Goal: Task Accomplishment & Management: Use online tool/utility

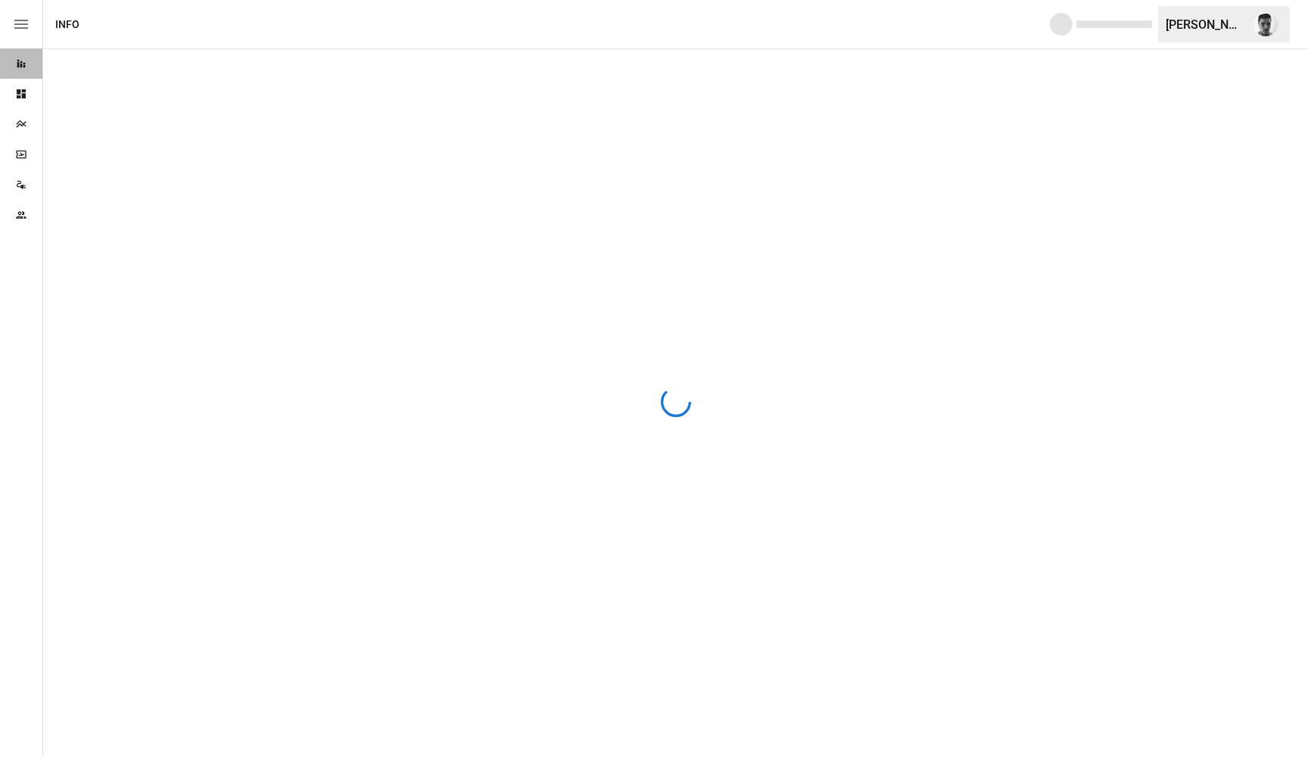
click at [17, 73] on div "Reports" at bounding box center [21, 63] width 42 height 30
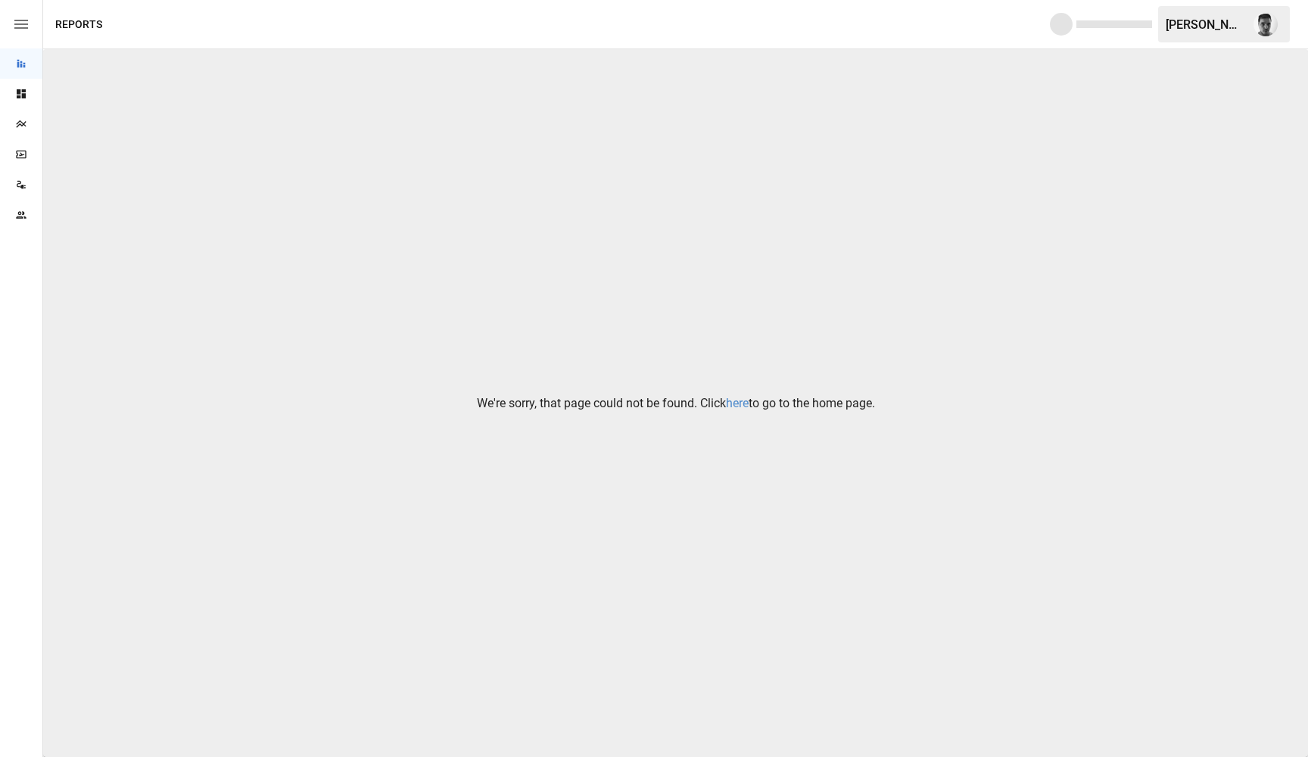
click at [731, 401] on link "here" at bounding box center [737, 403] width 23 height 14
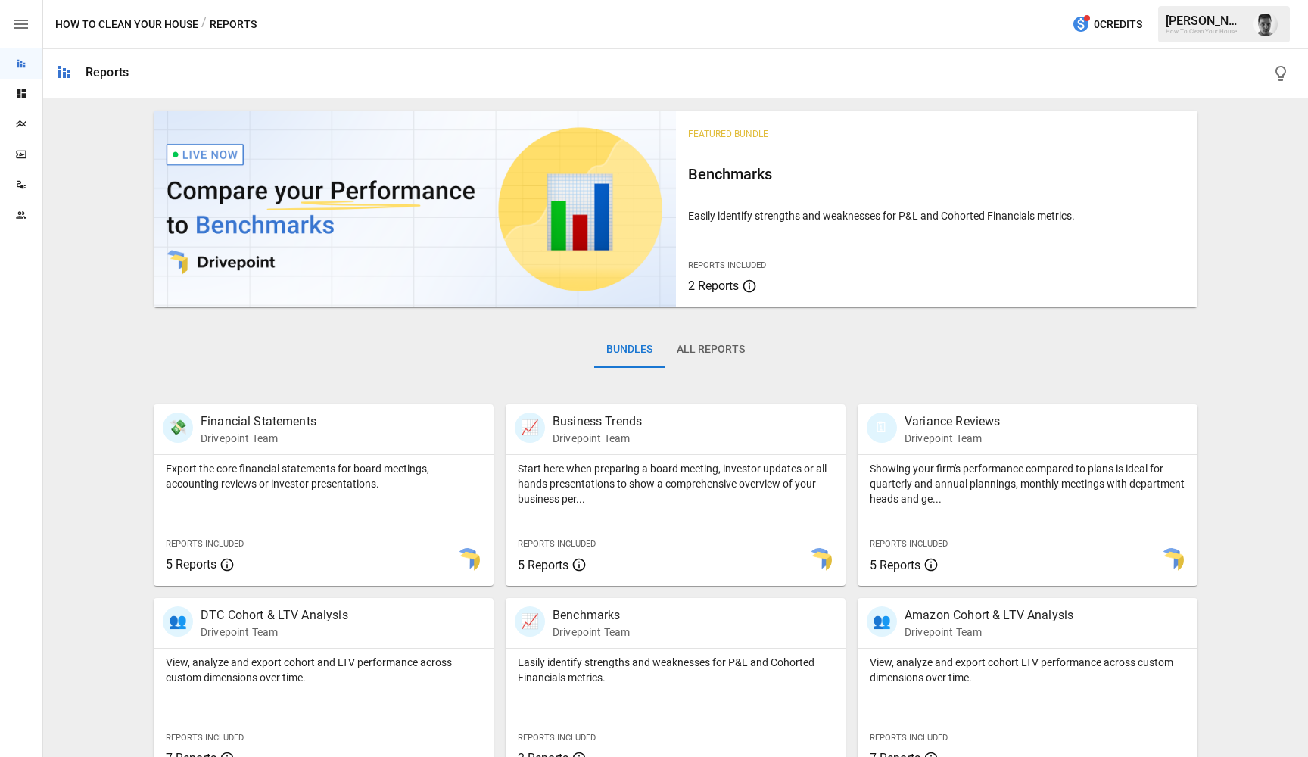
click at [24, 25] on icon "button" at bounding box center [21, 24] width 14 height 9
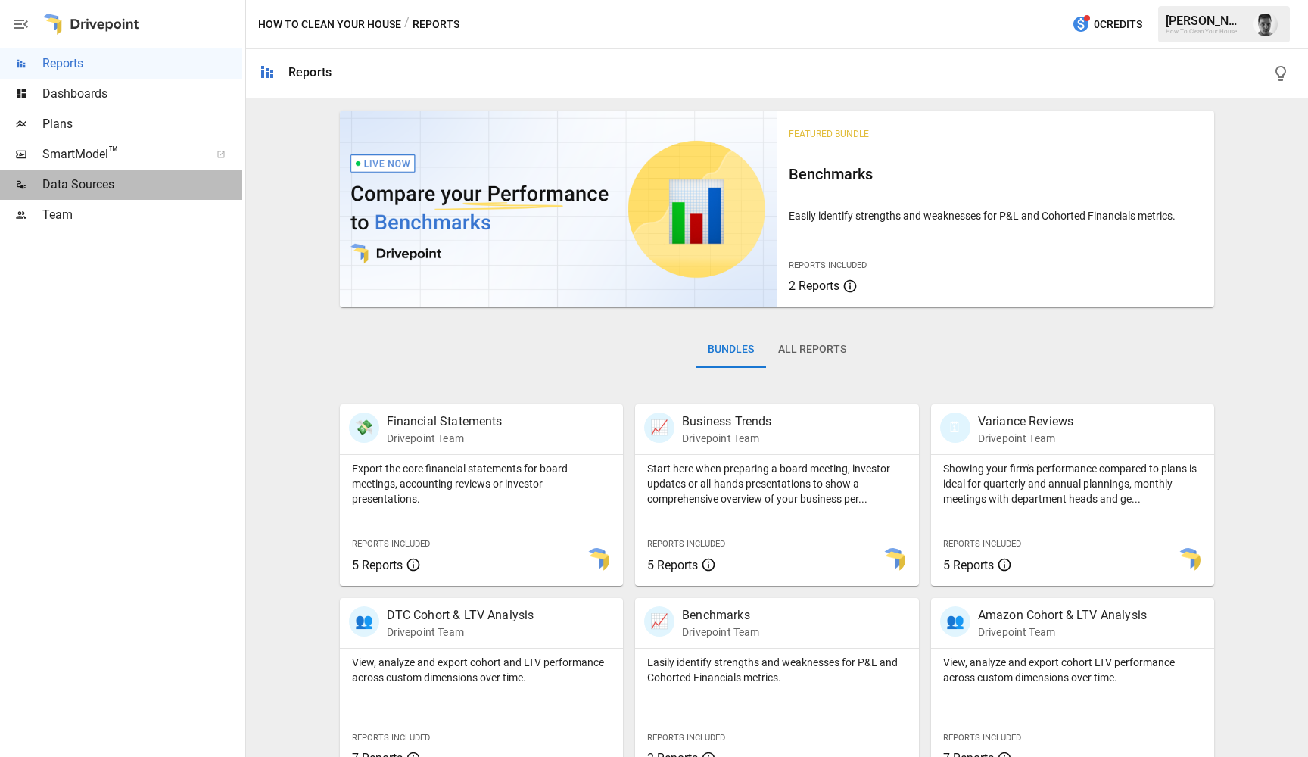
click at [93, 180] on span "Data Sources" at bounding box center [142, 185] width 200 height 18
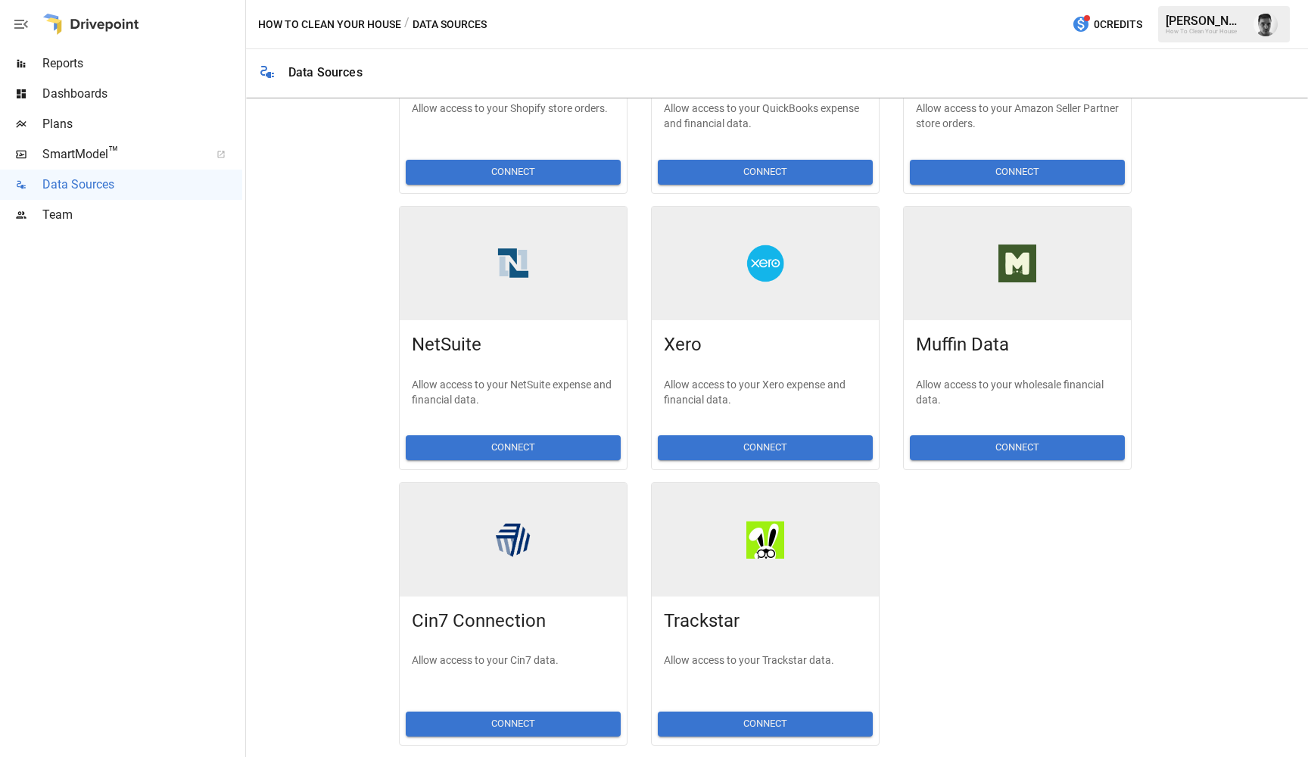
click at [112, 207] on span "Team" at bounding box center [142, 215] width 200 height 18
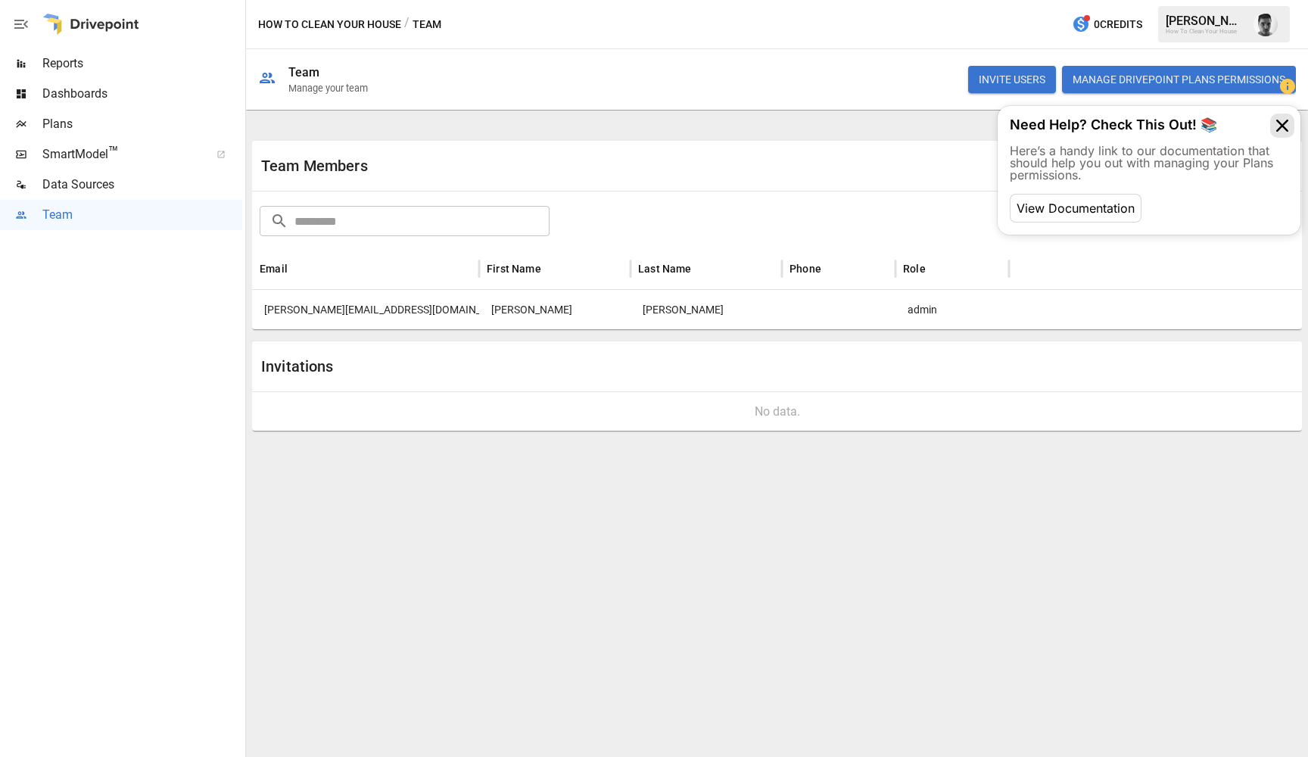
click at [1290, 128] on icon at bounding box center [1282, 126] width 24 height 24
click at [1138, 89] on button "Manage Drivepoint Plans Permissions" at bounding box center [1179, 79] width 234 height 27
click at [1283, 131] on icon at bounding box center [1282, 126] width 24 height 24
click at [1280, 120] on icon at bounding box center [1282, 126] width 24 height 24
click at [1288, 126] on icon at bounding box center [1282, 126] width 24 height 24
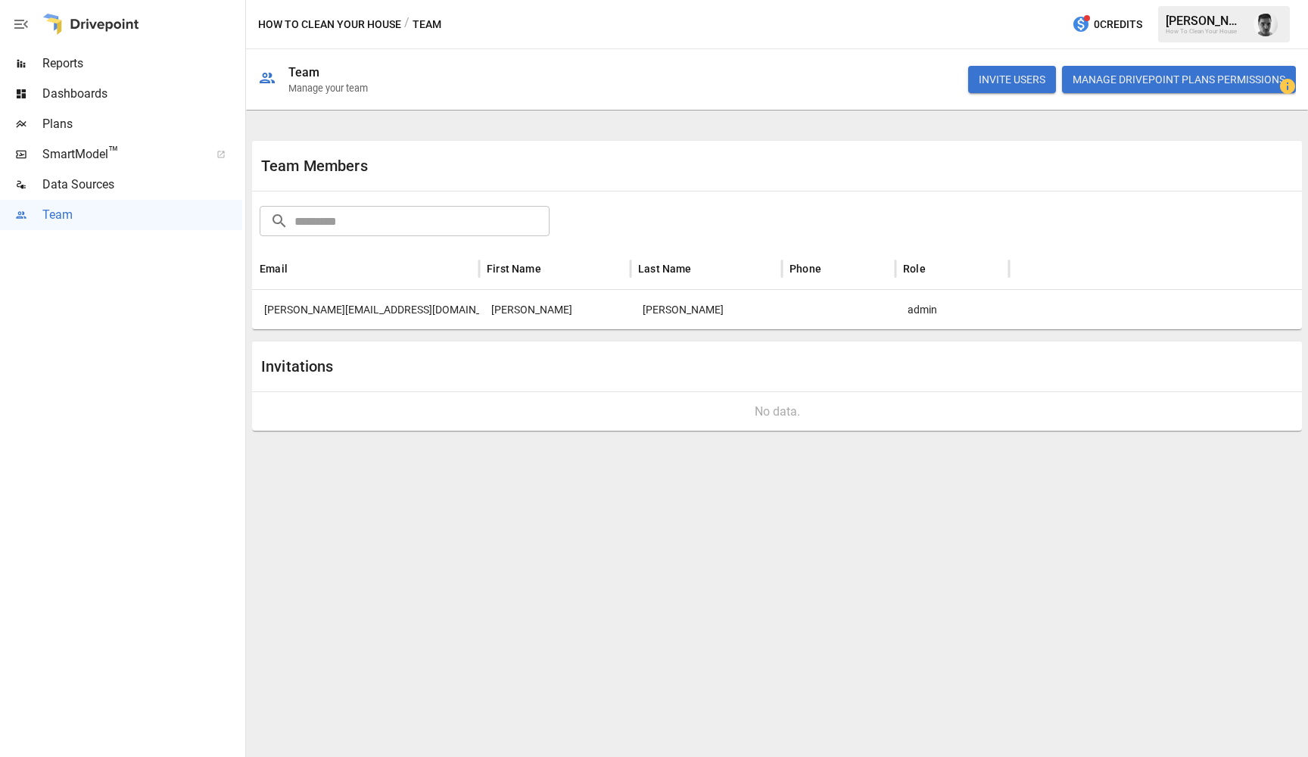
click at [113, 195] on div "Data Sources" at bounding box center [121, 185] width 242 height 30
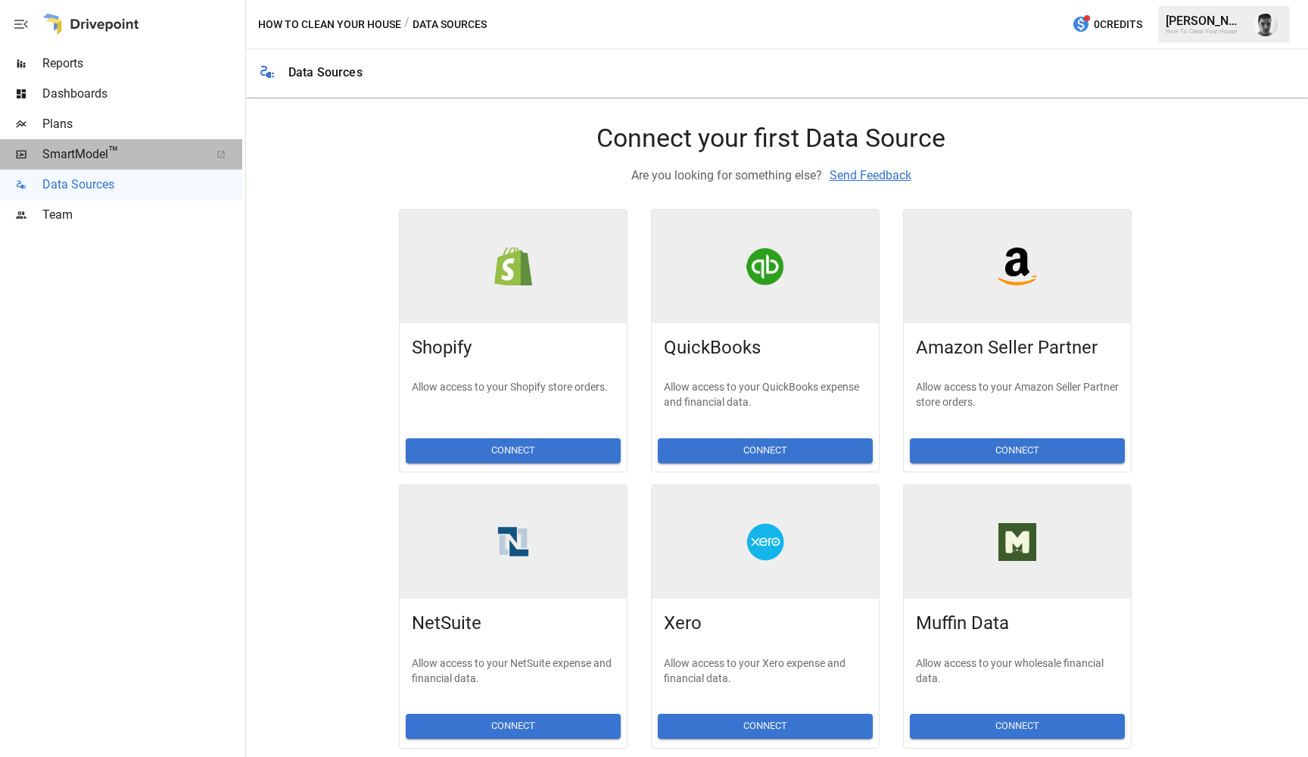
click at [110, 156] on span "™" at bounding box center [113, 152] width 11 height 19
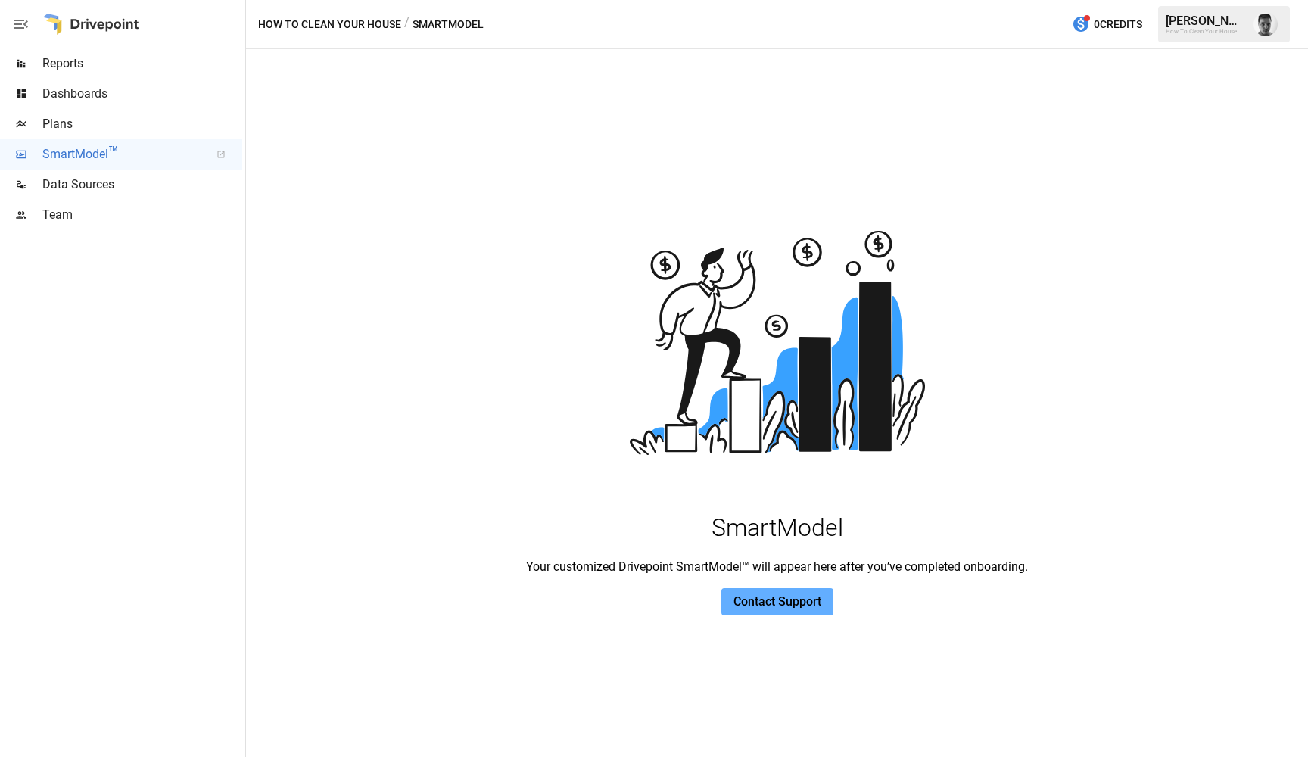
click at [129, 74] on div "Reports" at bounding box center [121, 63] width 242 height 30
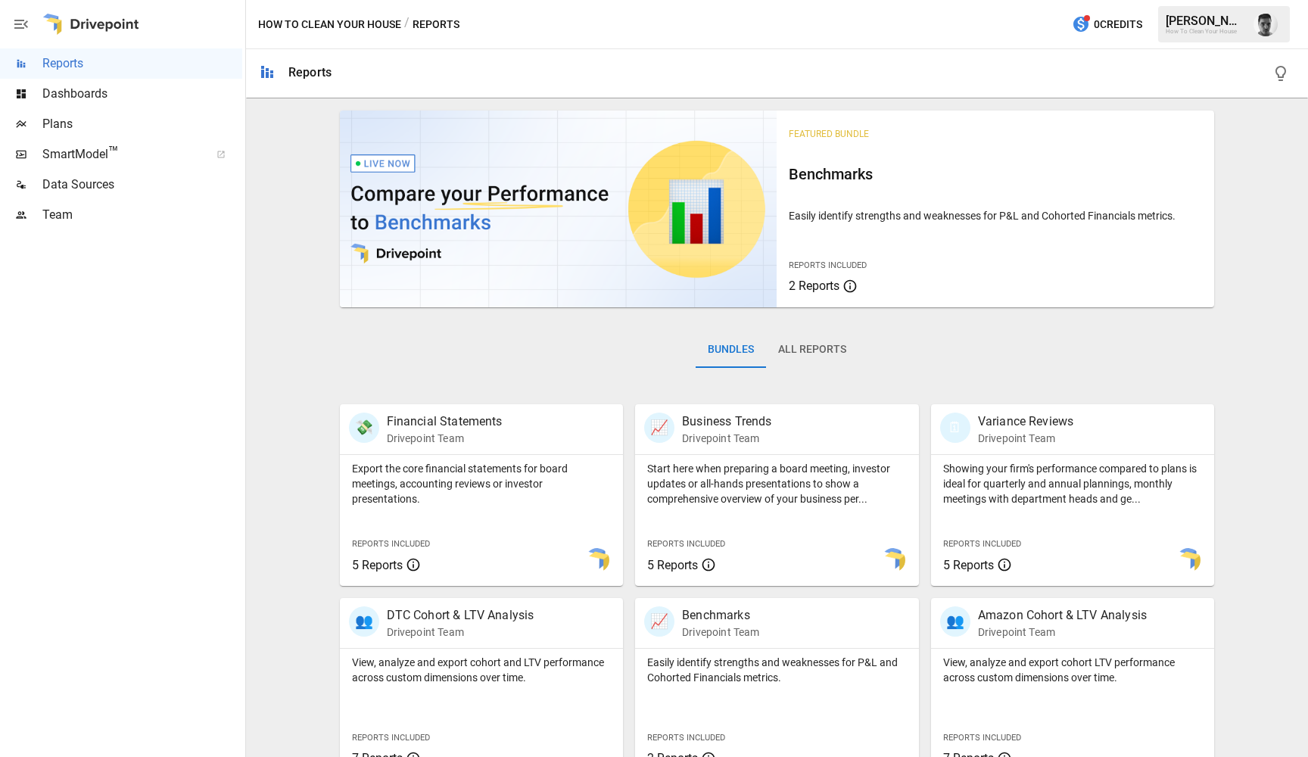
click at [63, 96] on span "Dashboards" at bounding box center [142, 94] width 200 height 18
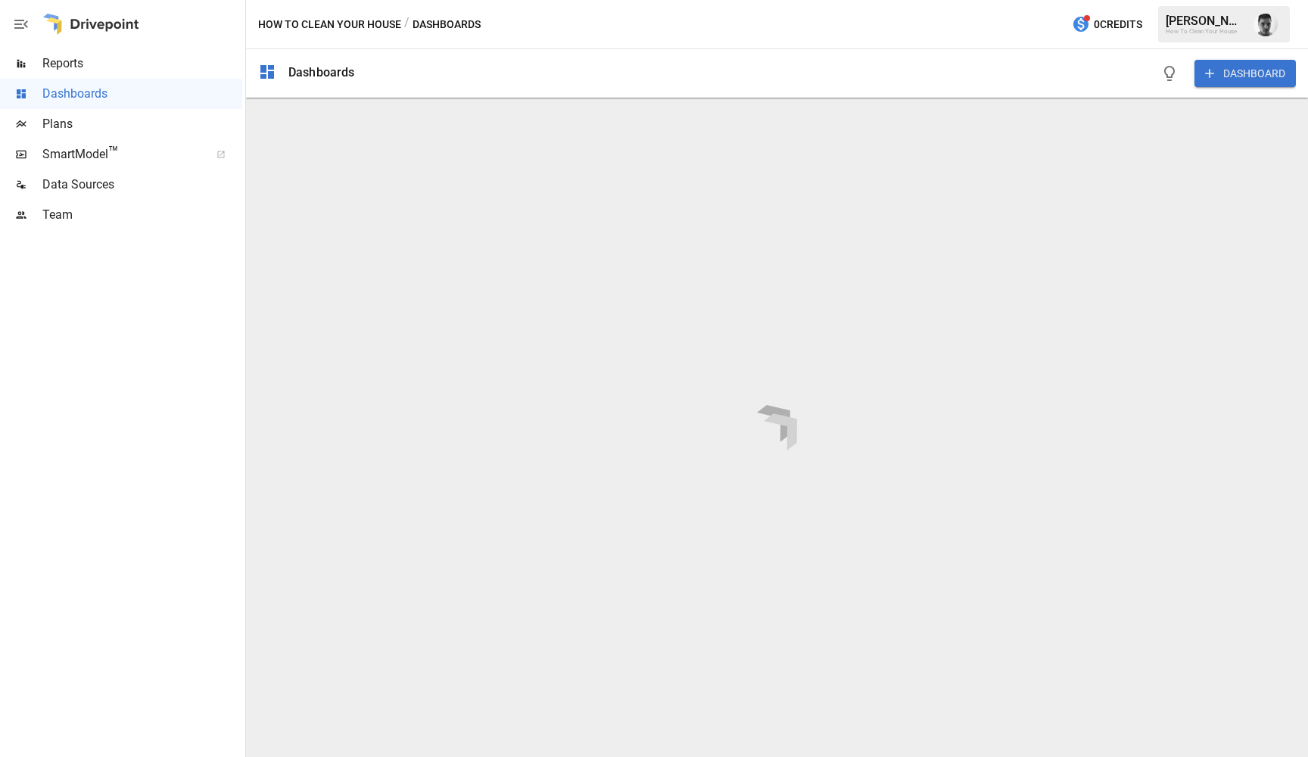
click at [67, 68] on span "Reports" at bounding box center [142, 64] width 200 height 18
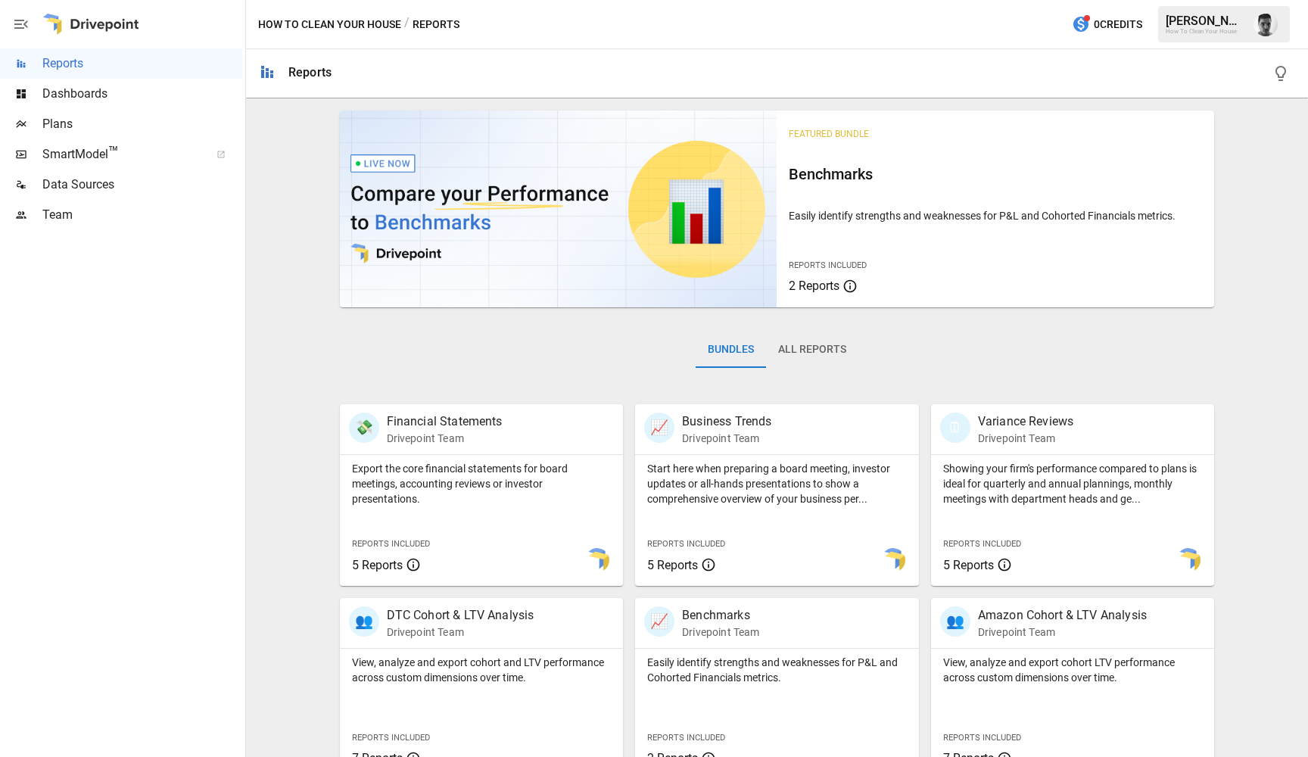
click at [509, 232] on img at bounding box center [559, 209] width 438 height 197
drag, startPoint x: 379, startPoint y: 223, endPoint x: 575, endPoint y: 223, distance: 196.1
click at [648, 216] on img at bounding box center [559, 209] width 438 height 197
click at [839, 289] on span "2 Reports" at bounding box center [814, 286] width 51 height 14
click at [825, 171] on h6 "Benchmarks" at bounding box center [995, 174] width 413 height 24
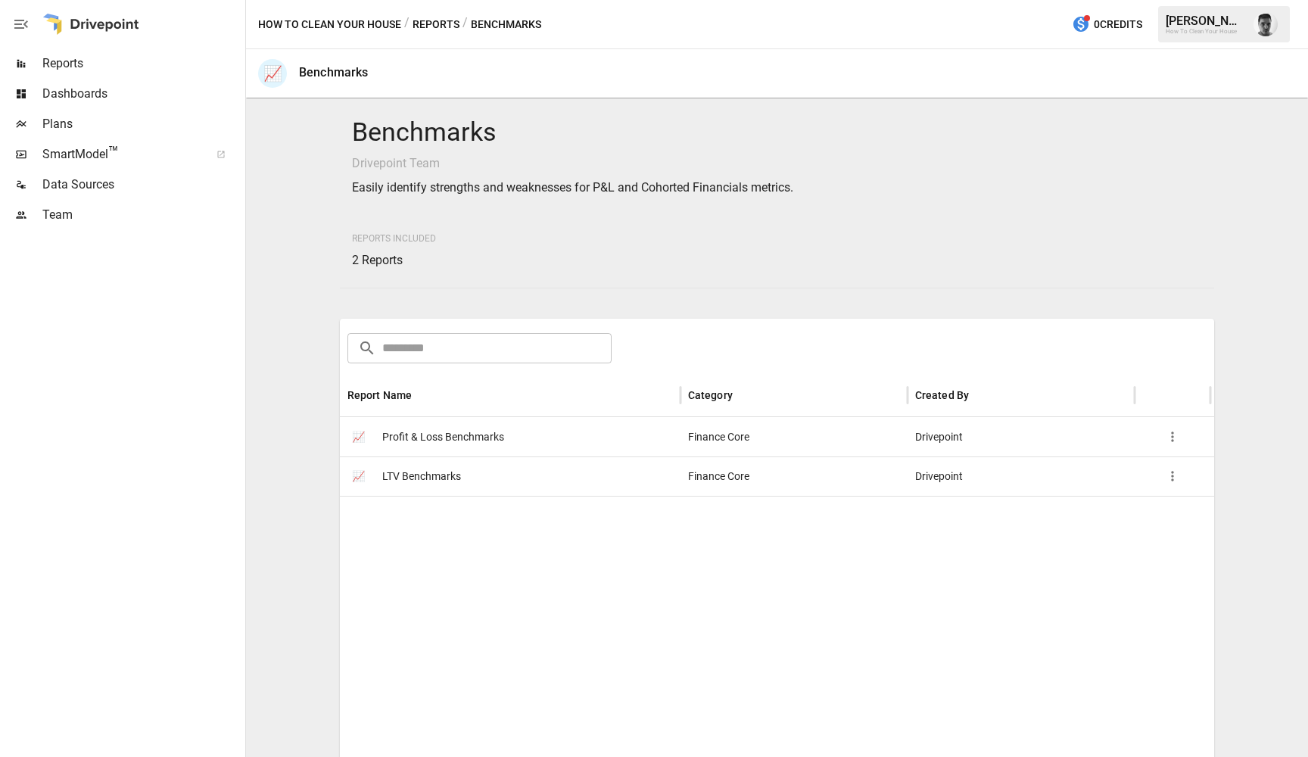
click at [1174, 481] on icon "button" at bounding box center [1172, 476] width 15 height 15
click at [1025, 477] on div at bounding box center [654, 378] width 1308 height 757
click at [1178, 479] on icon "button" at bounding box center [1172, 476] width 15 height 15
click at [1205, 488] on li "Add Favorite" at bounding box center [1217, 482] width 92 height 27
click at [93, 251] on span "Favorites" at bounding box center [120, 245] width 157 height 18
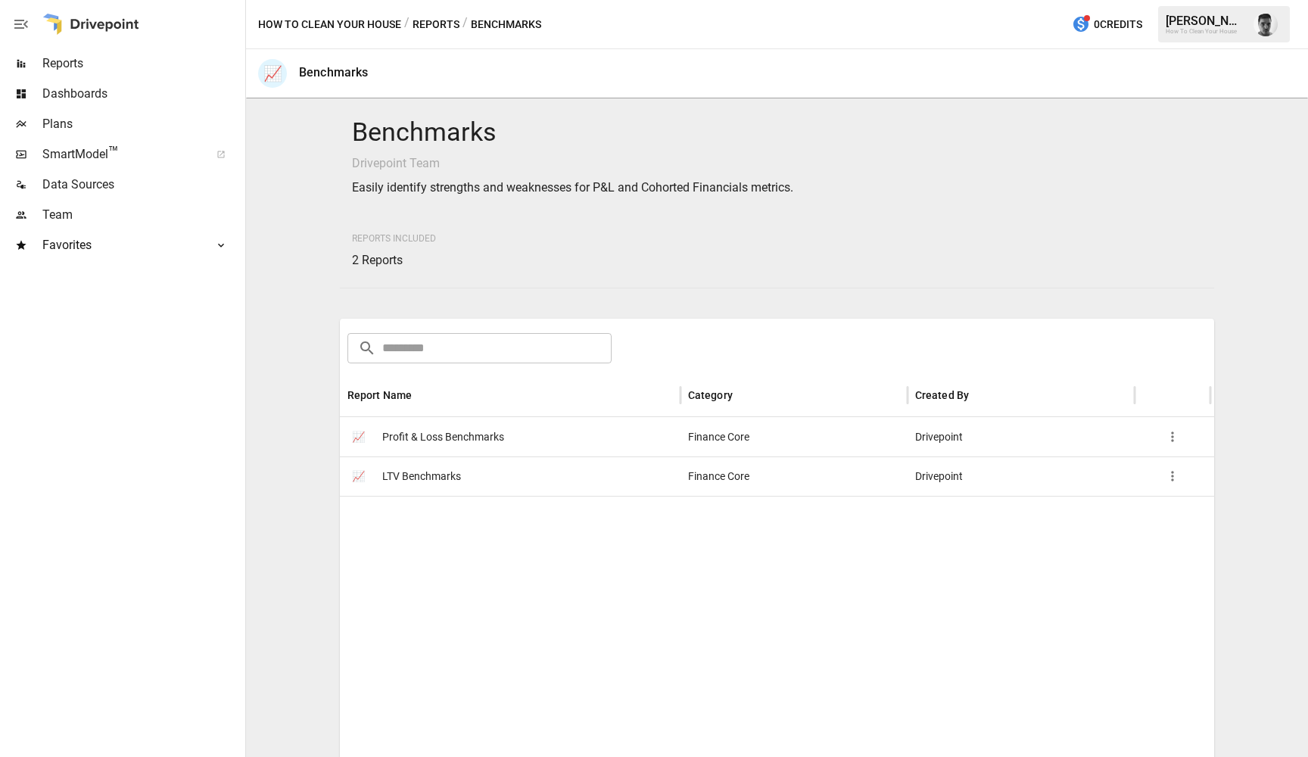
click at [84, 245] on span "Favorites" at bounding box center [120, 245] width 157 height 18
click at [86, 269] on span "LTV Benchmarks" at bounding box center [142, 275] width 200 height 18
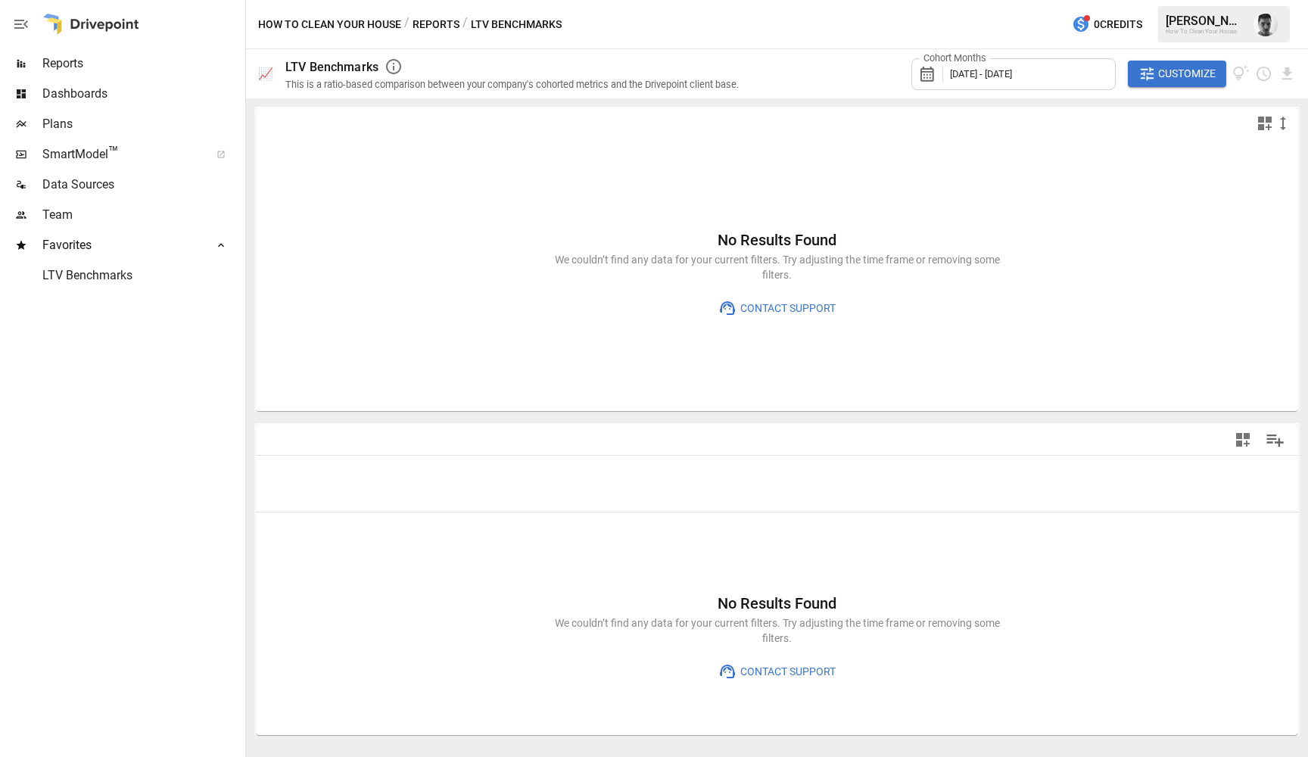
click at [1029, 199] on div "No Results Found We couldn’t find any data for your current filters. Try adjust…" at bounding box center [777, 275] width 1043 height 273
click at [740, 152] on div "No Results Found We couldn’t find any data for your current filters. Try adjust…" at bounding box center [777, 275] width 1043 height 273
drag, startPoint x: 621, startPoint y: 257, endPoint x: 852, endPoint y: 257, distance: 231.7
click at [852, 257] on p "We couldn’t find any data for your current filters. Try adjusting the time fram…" at bounding box center [777, 267] width 454 height 30
click at [881, 257] on p "We couldn’t find any data for your current filters. Try adjusting the time fram…" at bounding box center [777, 267] width 454 height 30
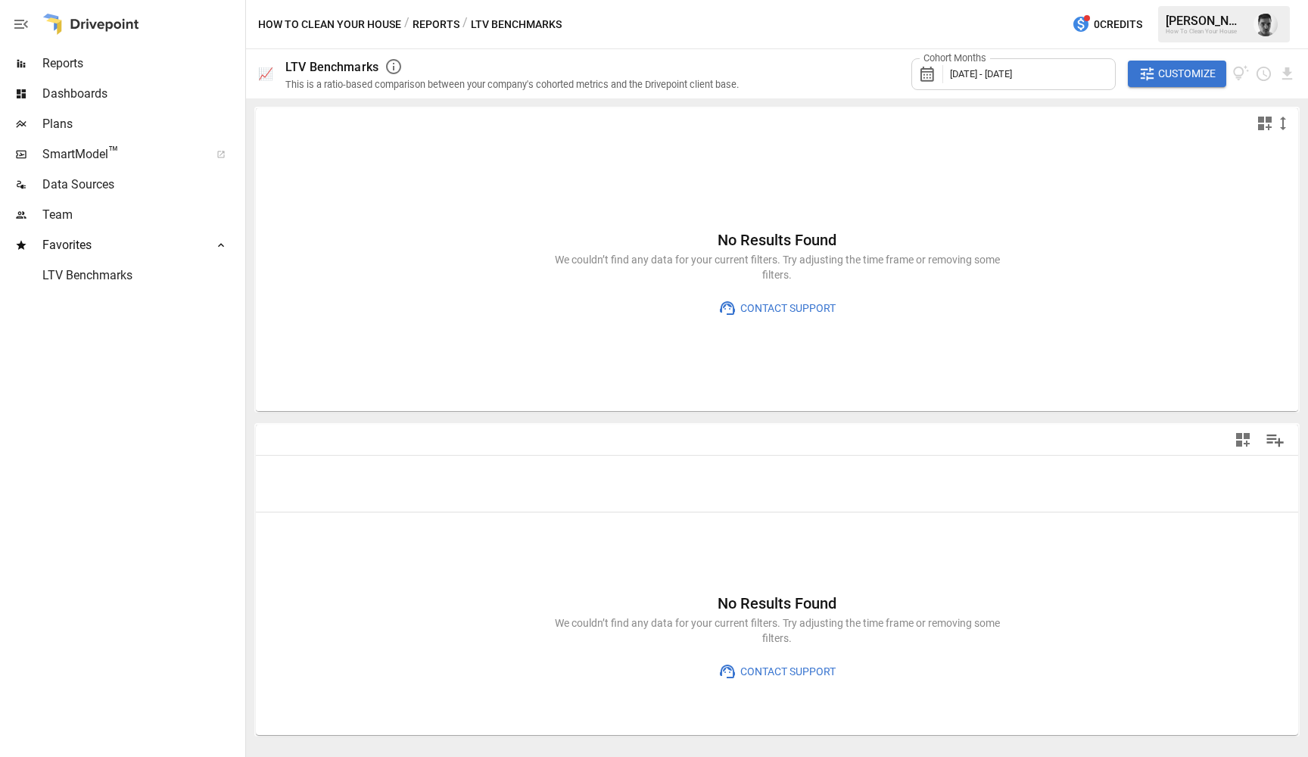
click at [1186, 73] on span "Customize" at bounding box center [1187, 73] width 58 height 19
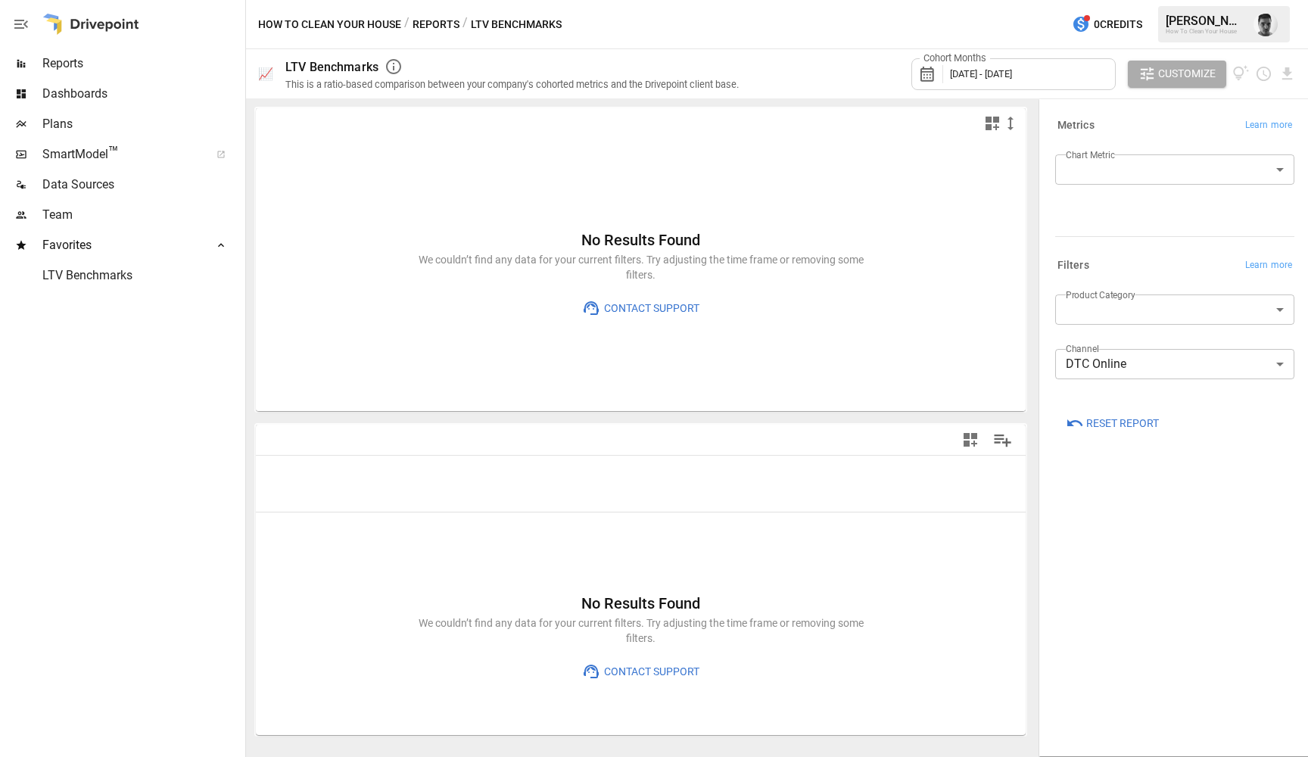
click at [1114, 432] on span "Reset Report" at bounding box center [1122, 423] width 73 height 19
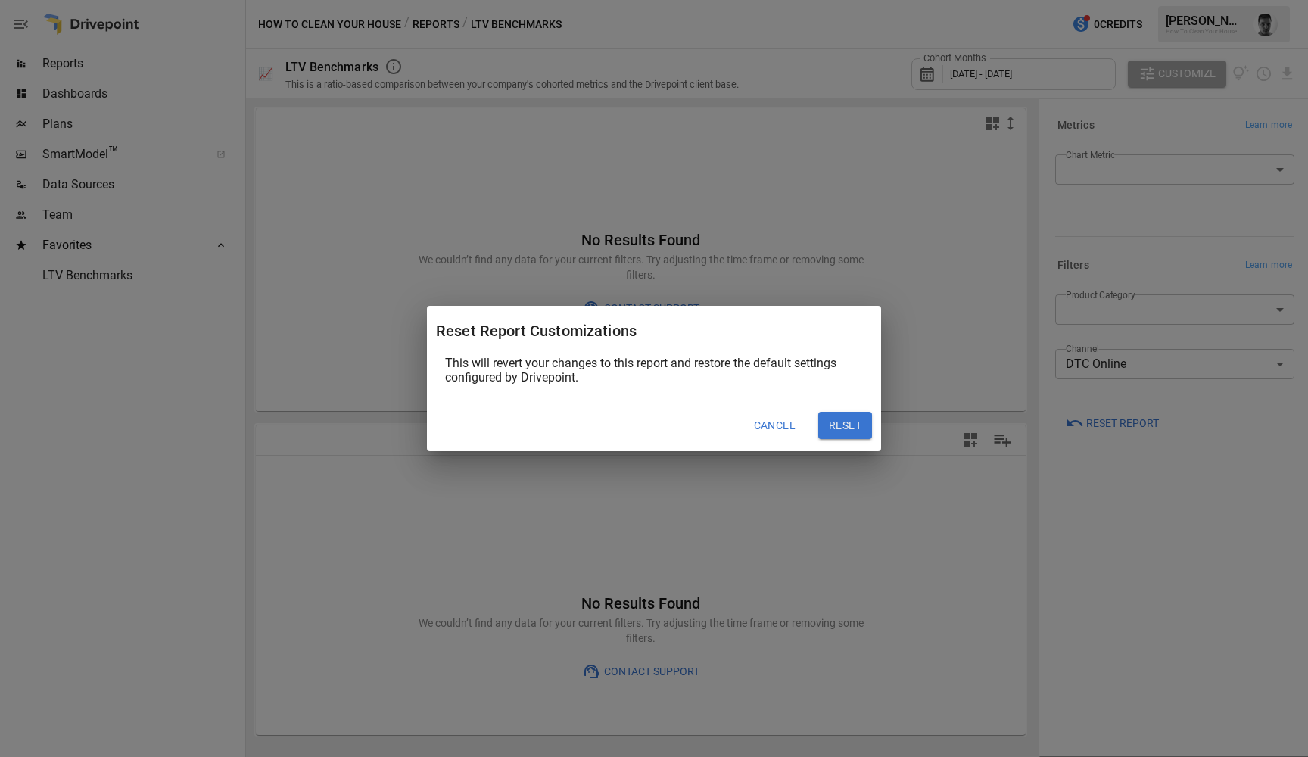
click at [771, 425] on button "Cancel" at bounding box center [774, 425] width 63 height 27
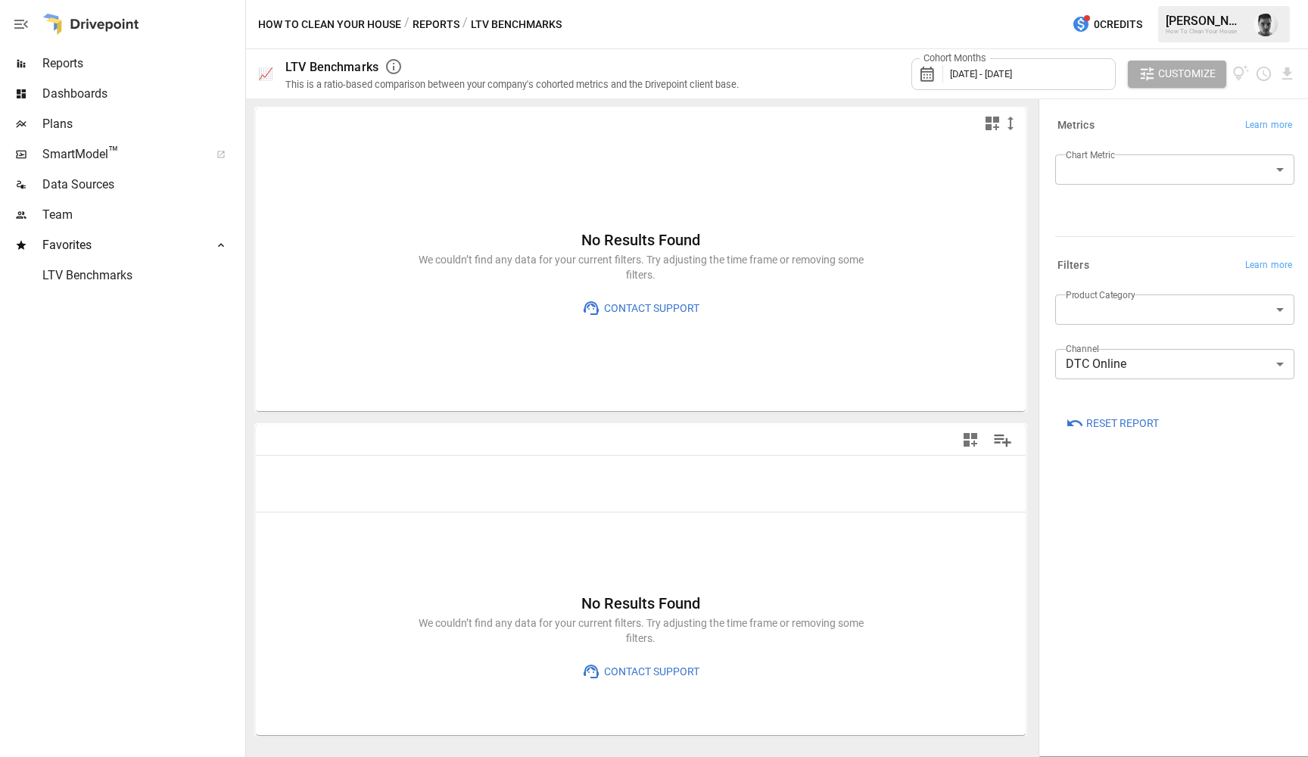
click at [1159, 0] on body "**********" at bounding box center [654, 0] width 1308 height 0
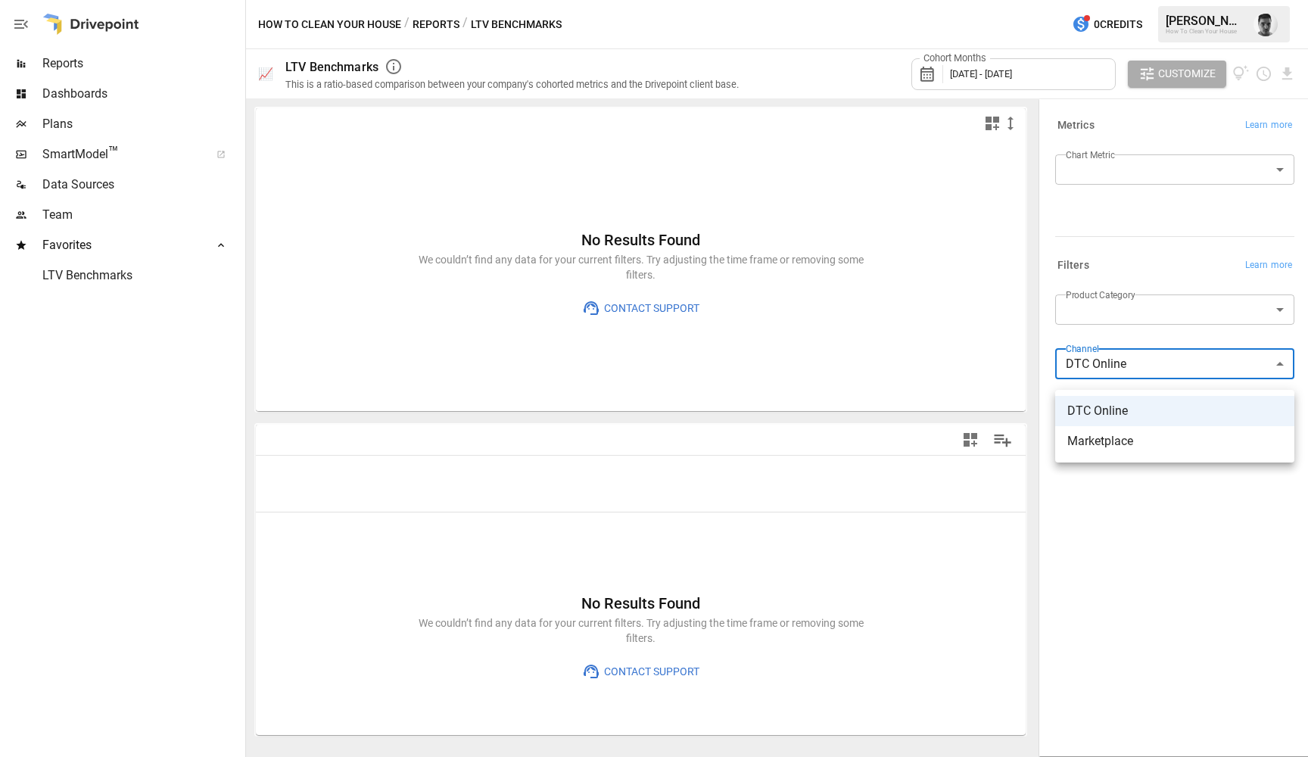
click at [1131, 413] on span "DTC Online" at bounding box center [1175, 411] width 215 height 18
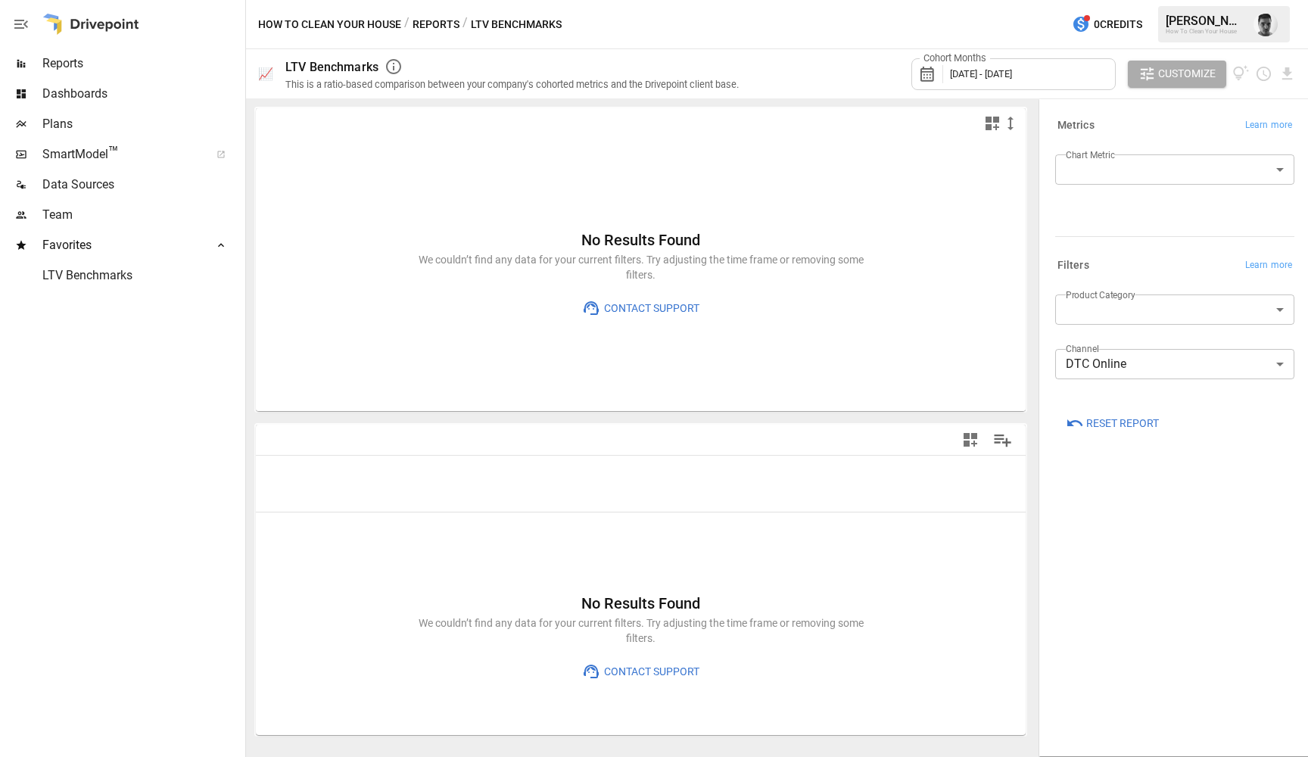
click at [1115, 301] on label "Product Category" at bounding box center [1101, 294] width 70 height 13
click at [1111, 0] on body "**********" at bounding box center [654, 0] width 1308 height 0
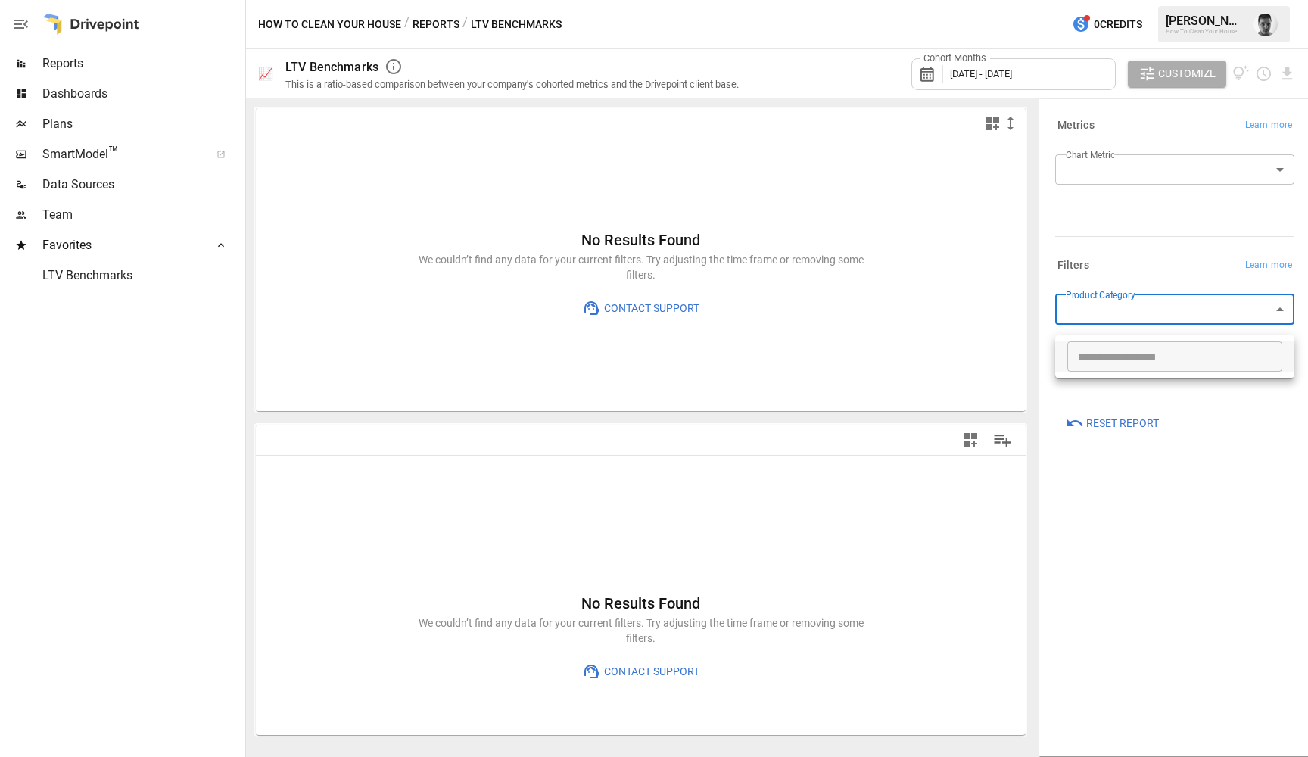
click at [1111, 322] on div at bounding box center [654, 378] width 1308 height 757
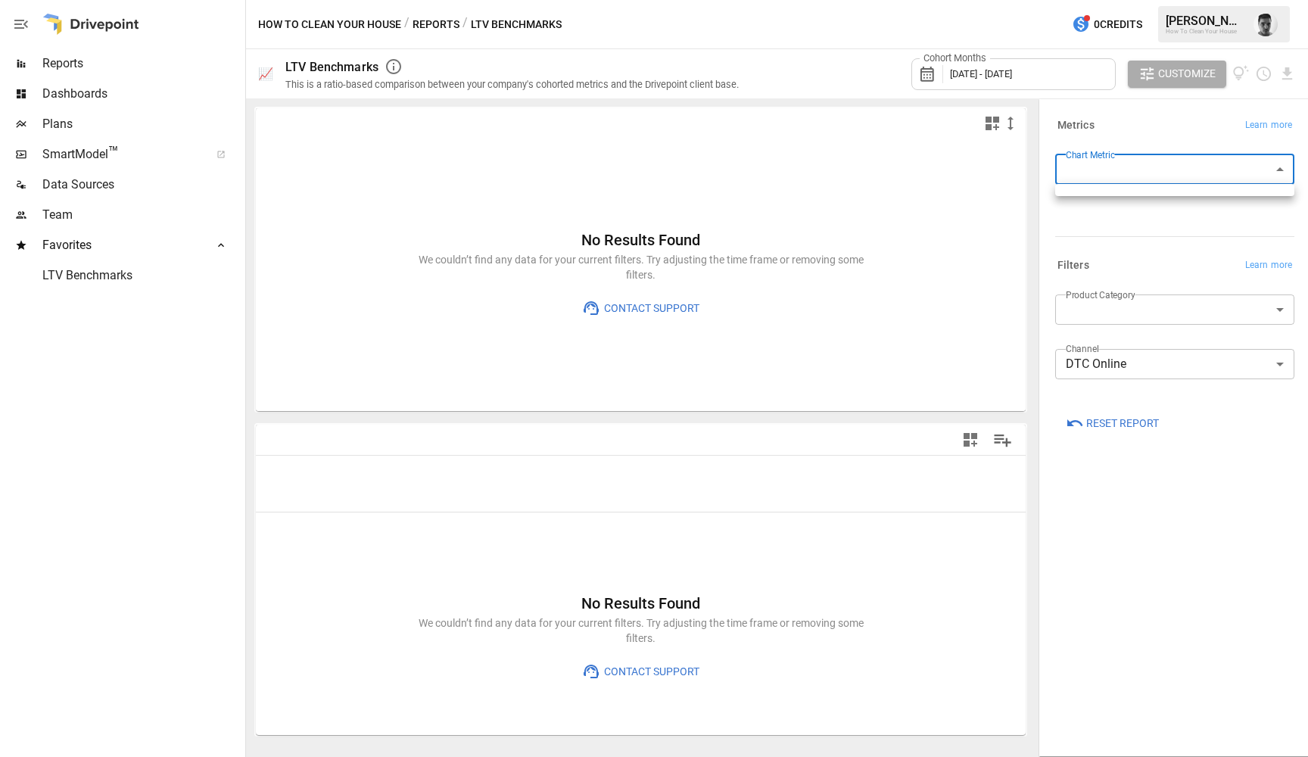
click at [1280, 0] on body "**********" at bounding box center [654, 0] width 1308 height 0
click at [1280, 167] on div at bounding box center [654, 378] width 1308 height 757
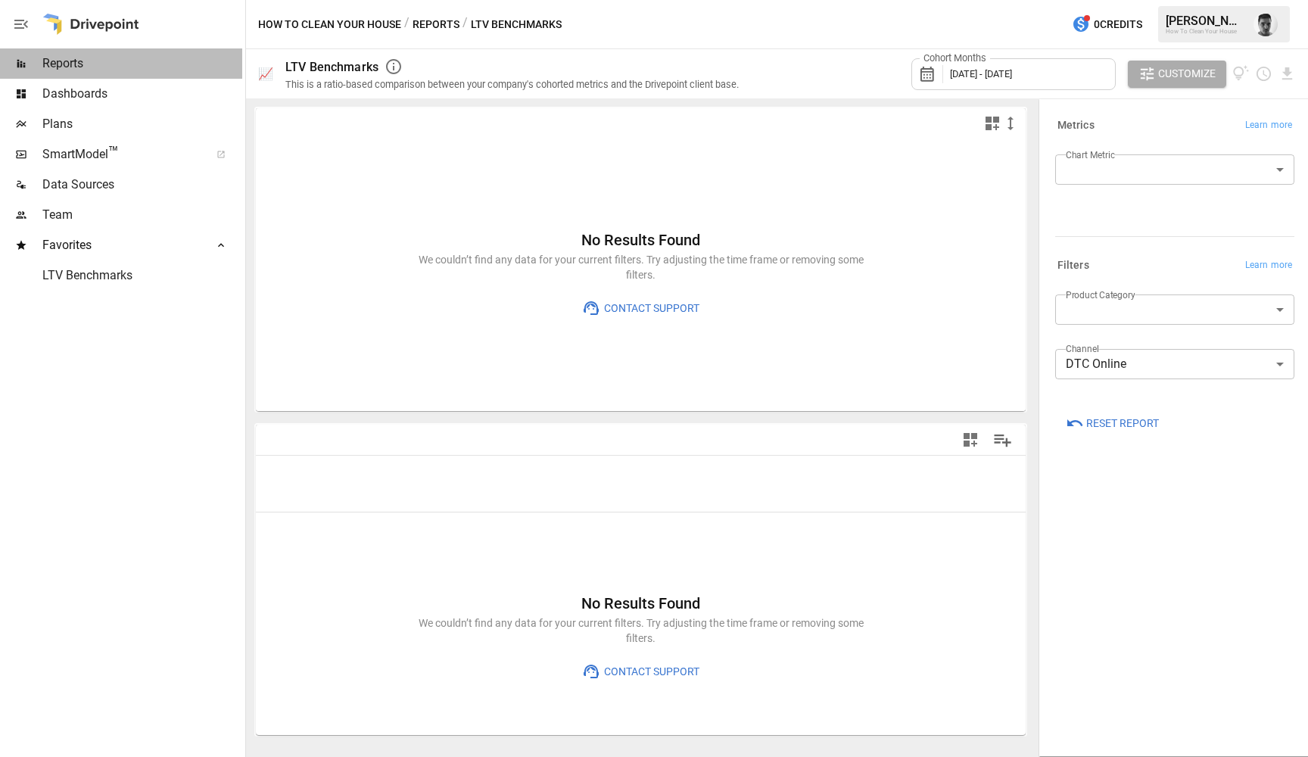
click at [148, 54] on div "Reports" at bounding box center [121, 63] width 242 height 30
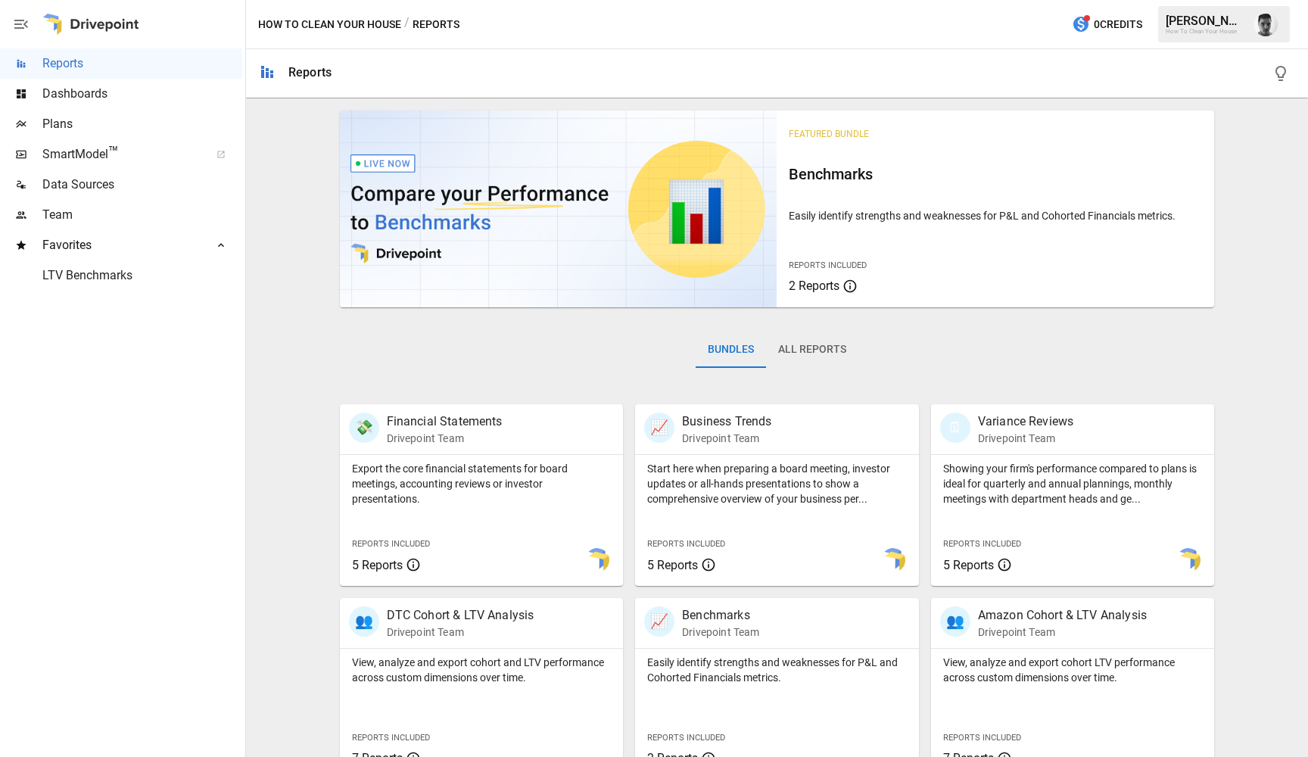
click at [114, 99] on span "Dashboards" at bounding box center [142, 94] width 200 height 18
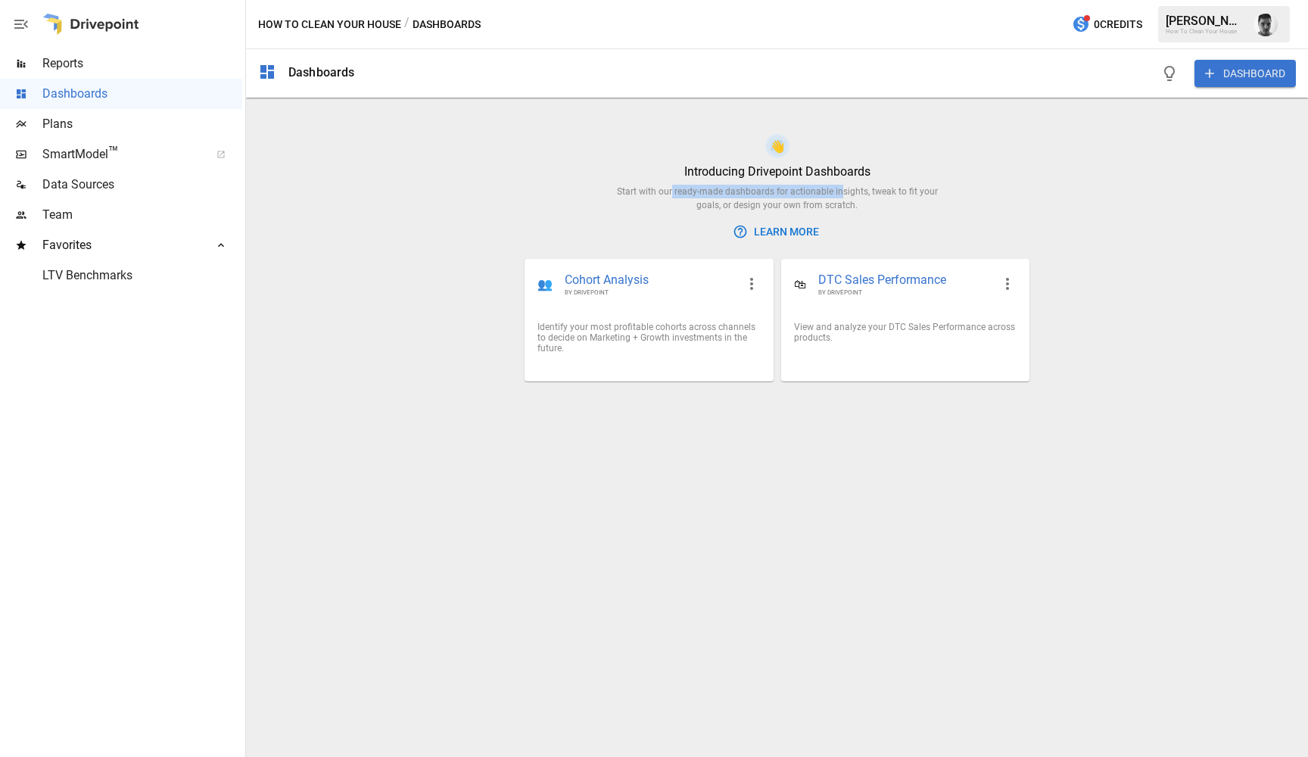
drag, startPoint x: 660, startPoint y: 190, endPoint x: 834, endPoint y: 190, distance: 173.4
click at [833, 190] on div "Start with our ready-made dashboards for actionable insights, tweak to fit your…" at bounding box center [777, 198] width 345 height 27
click at [880, 187] on div "Start with our ready-made dashboards for actionable insights, tweak to fit your…" at bounding box center [777, 198] width 345 height 27
click at [974, 307] on div "🛍 DTC Sales Performance BY DRIVEPOINT" at bounding box center [905, 285] width 247 height 50
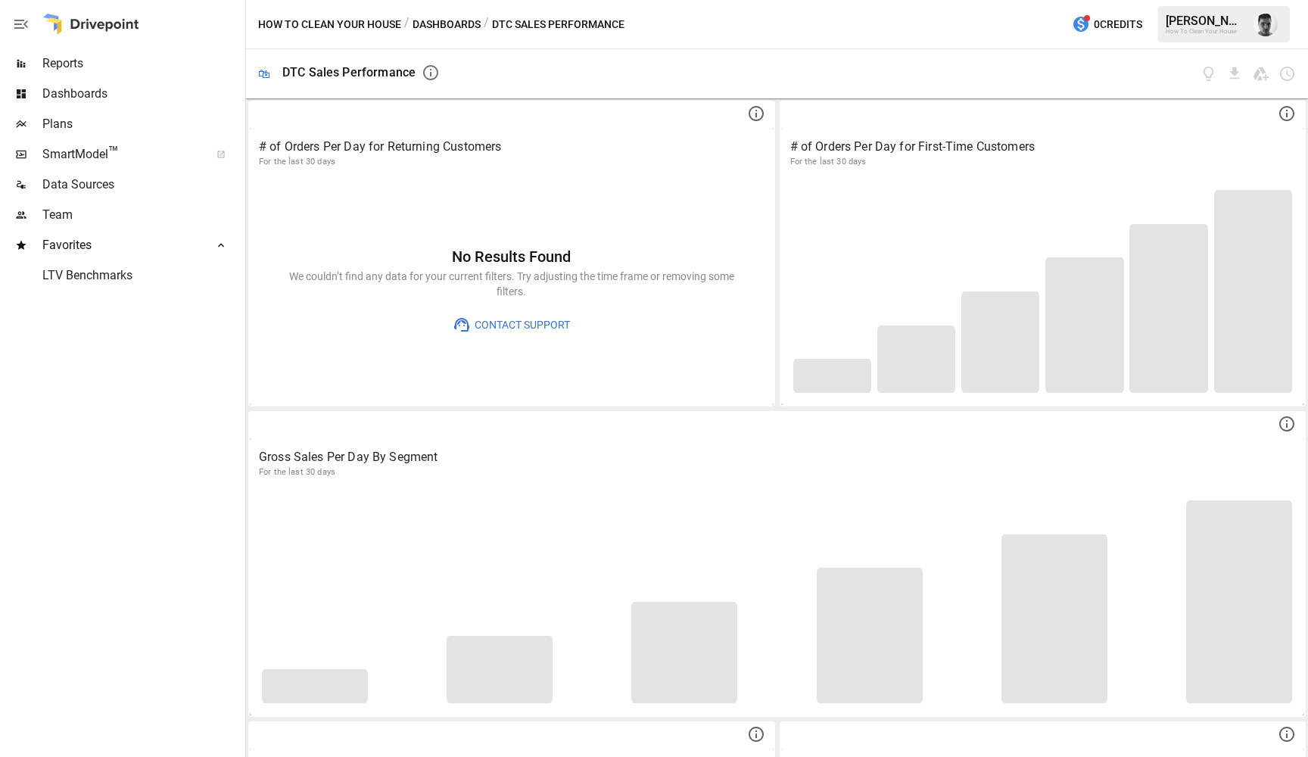
click at [434, 73] on icon "button" at bounding box center [431, 73] width 18 height 18
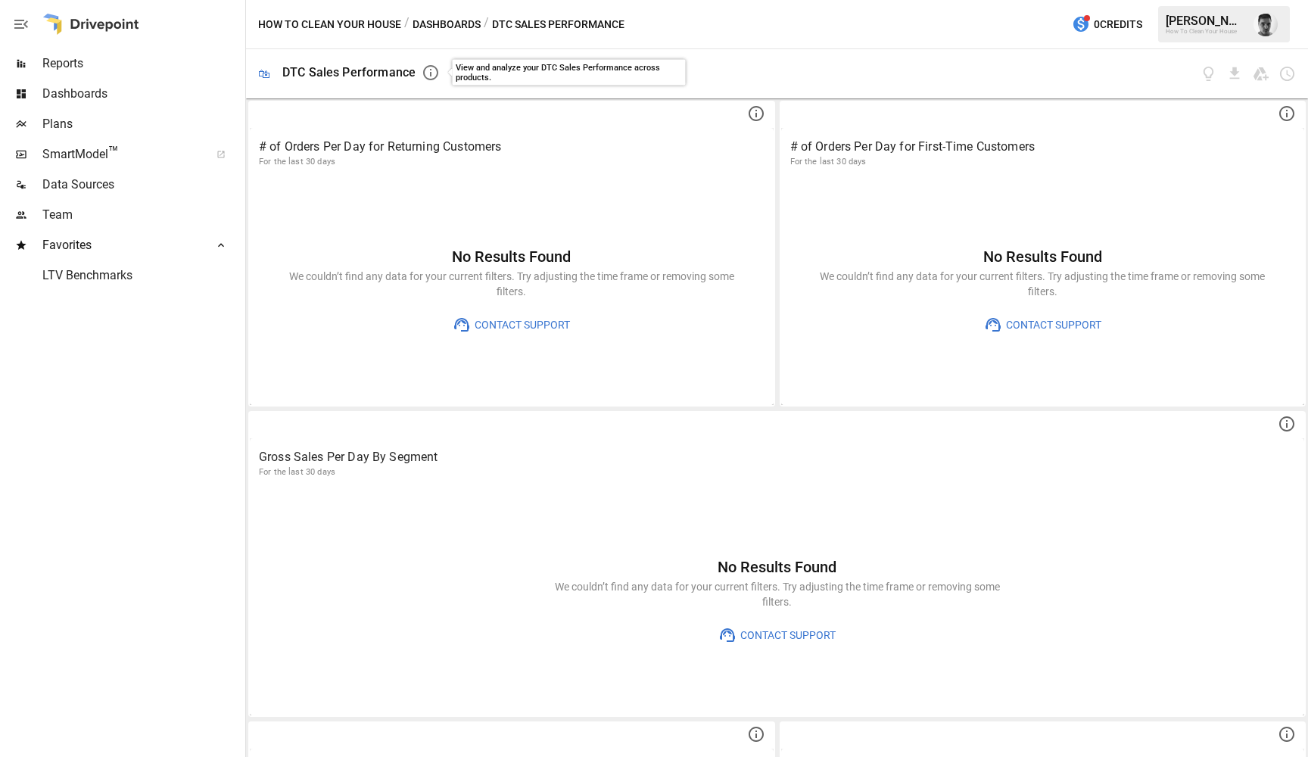
click at [434, 73] on icon "button" at bounding box center [431, 73] width 18 height 18
click at [923, 67] on div at bounding box center [874, 73] width 844 height 49
click at [1099, 73] on div at bounding box center [874, 73] width 844 height 49
click at [1204, 77] on icon "View documentation" at bounding box center [1208, 73] width 17 height 17
click at [432, 23] on button "Dashboards" at bounding box center [447, 24] width 68 height 19
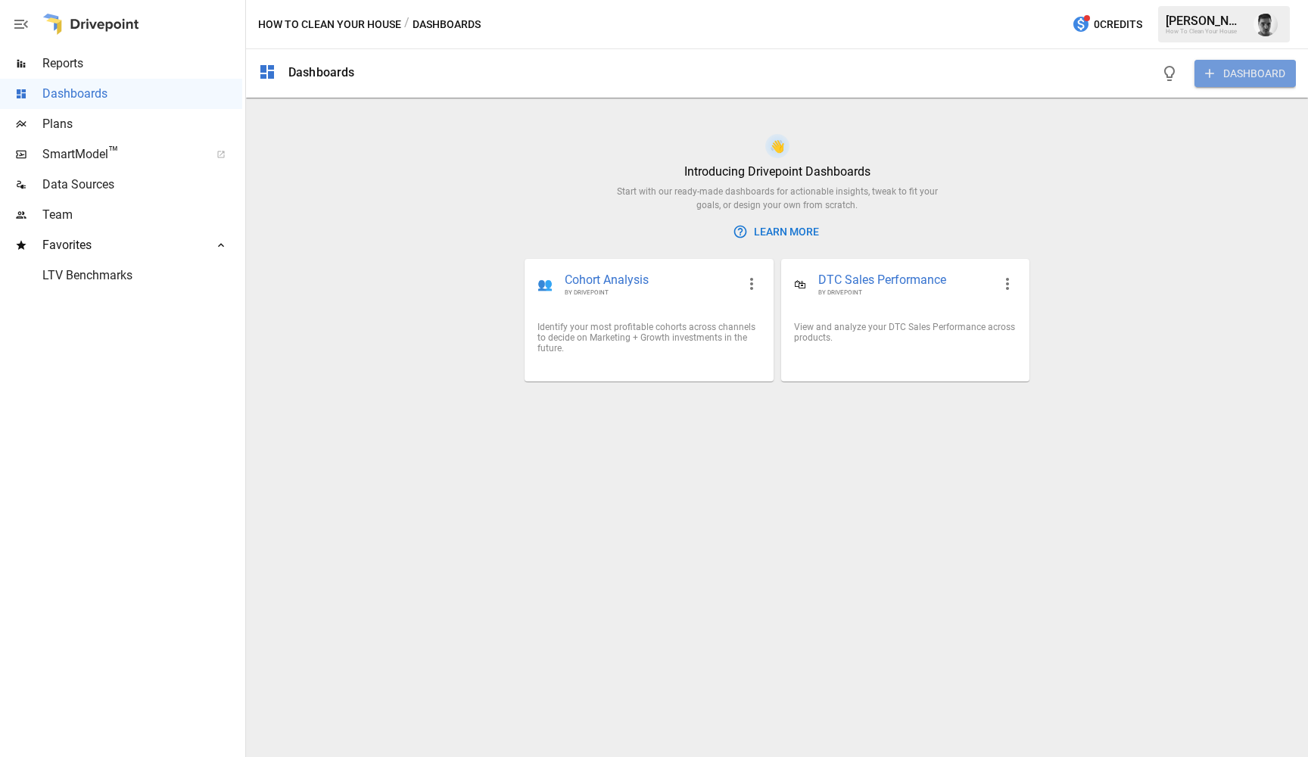
click at [1227, 64] on button "DASHBOARD" at bounding box center [1245, 73] width 101 height 27
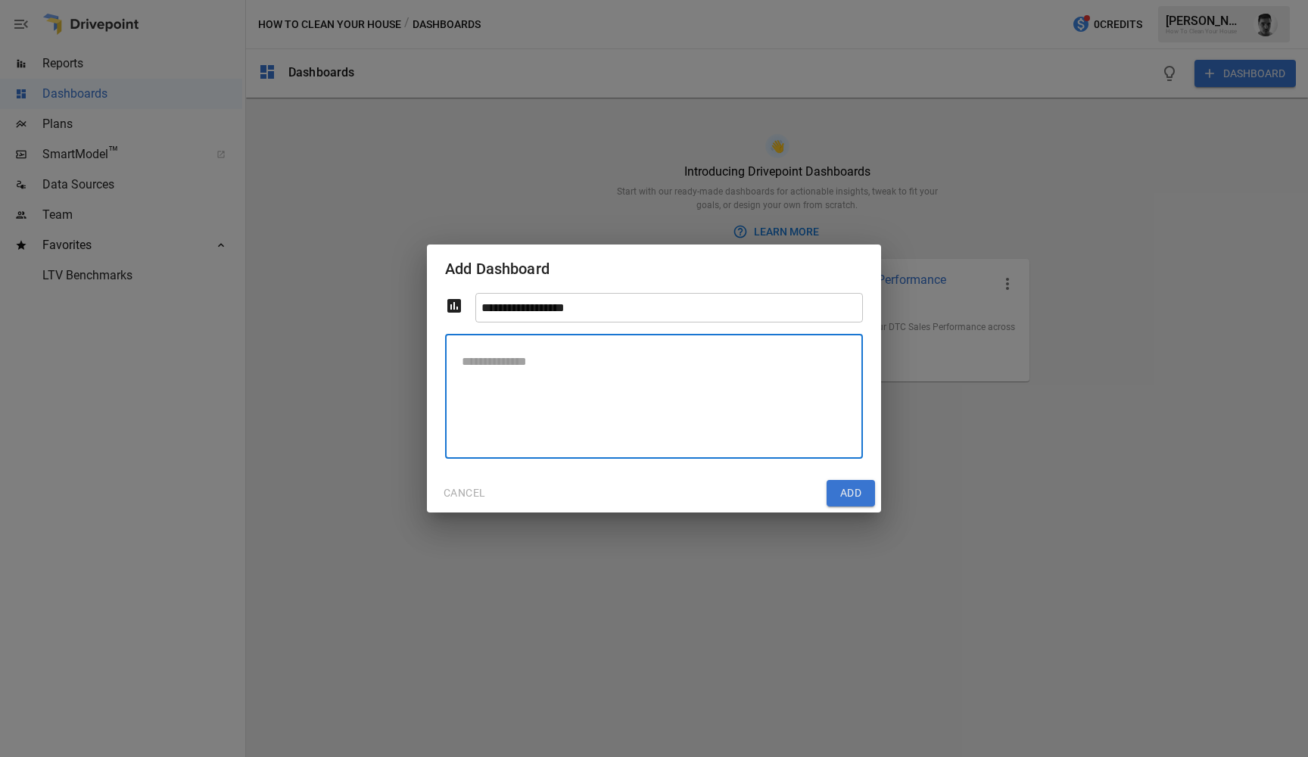
click at [531, 361] on textarea at bounding box center [654, 396] width 397 height 99
click at [510, 307] on input "**********" at bounding box center [669, 308] width 388 height 30
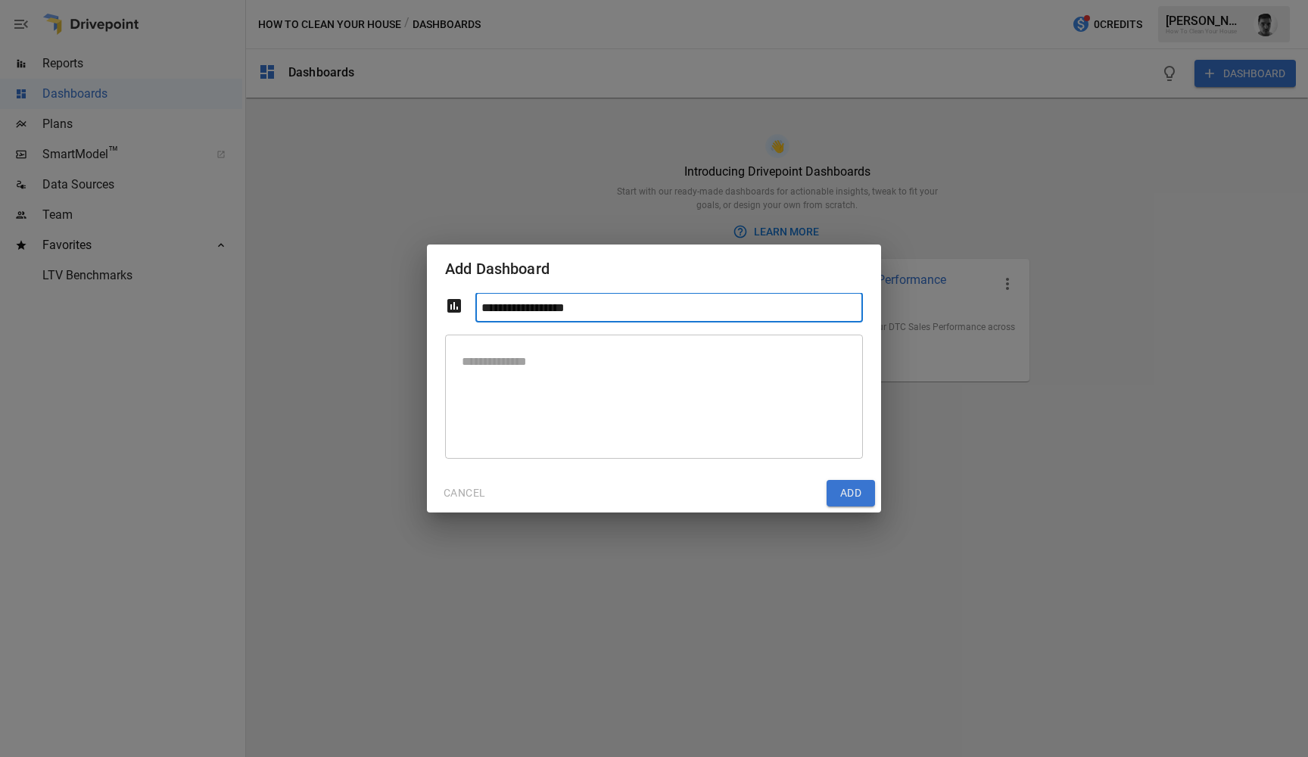
click at [510, 307] on input "**********" at bounding box center [669, 308] width 388 height 30
type input "**********"
click at [561, 407] on textarea at bounding box center [654, 396] width 397 height 99
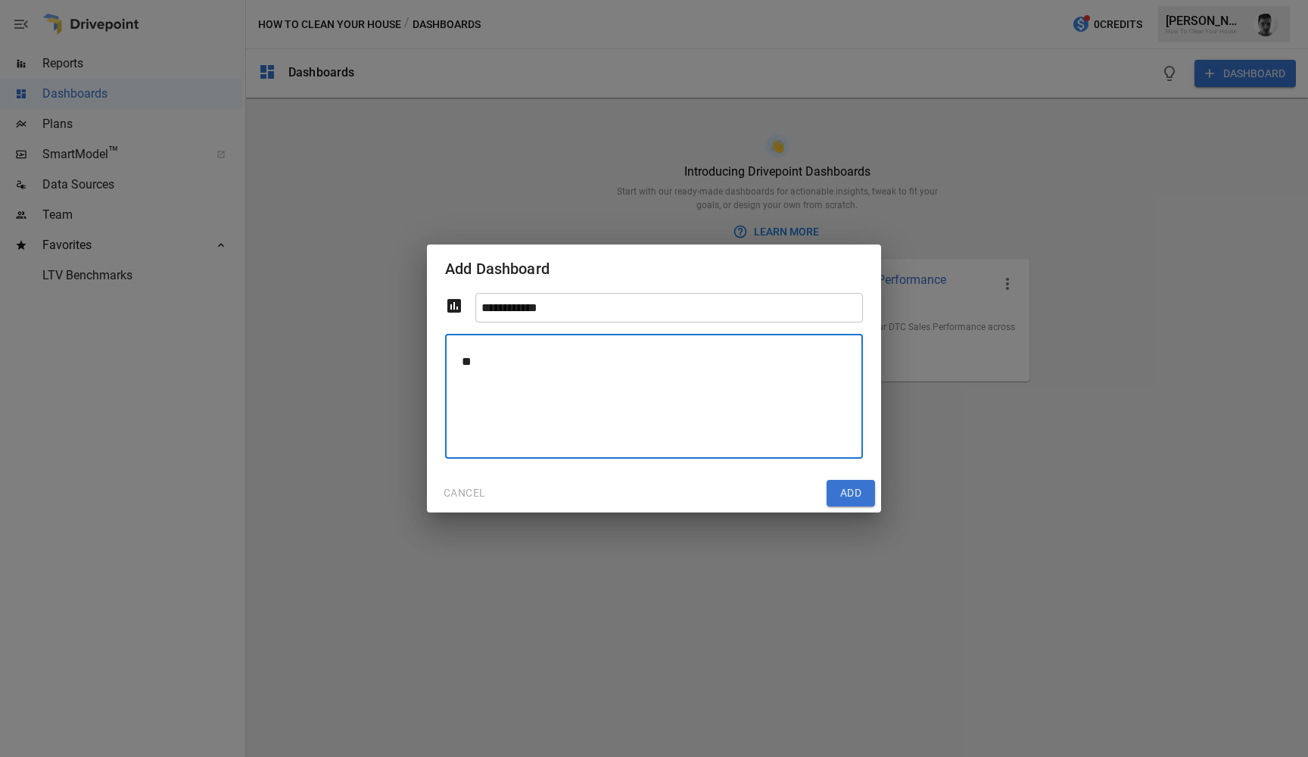
type textarea "*"
drag, startPoint x: 568, startPoint y: 366, endPoint x: 538, endPoint y: 359, distance: 31.0
click at [538, 359] on textarea "**********" at bounding box center [654, 396] width 397 height 99
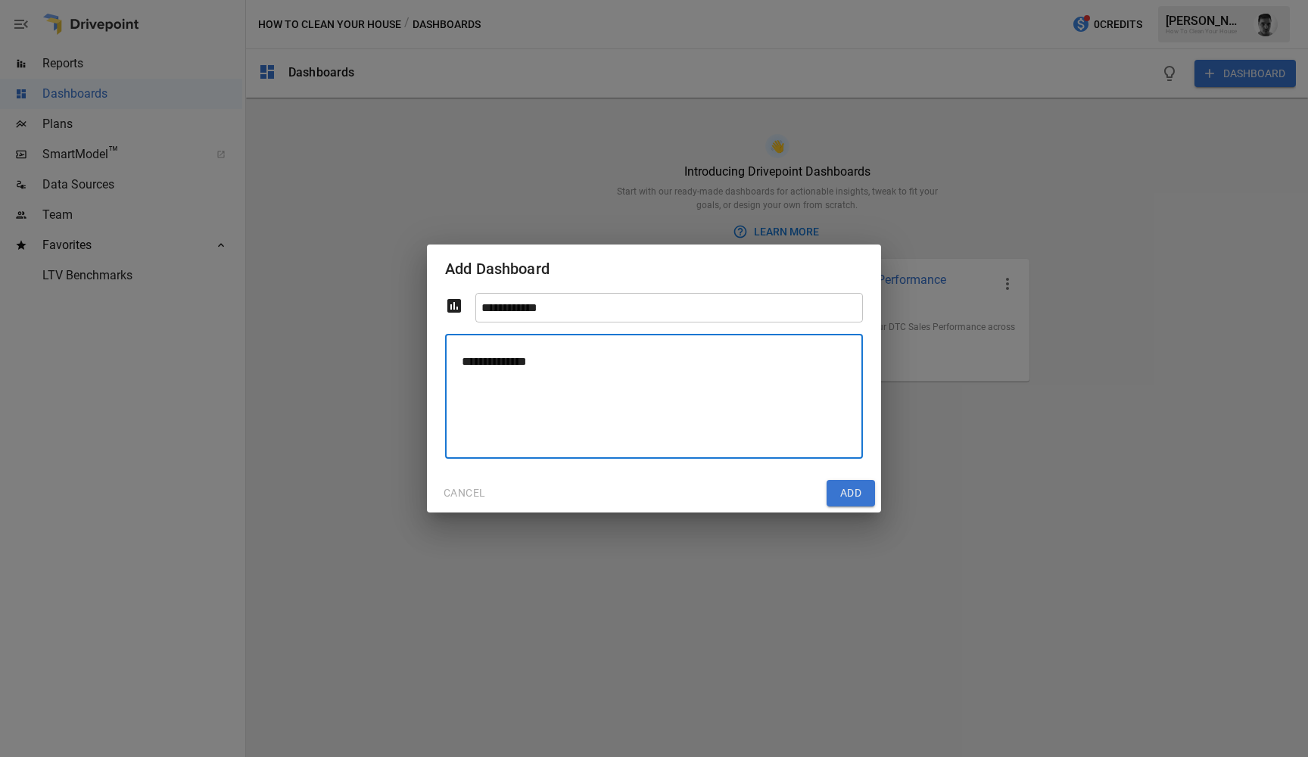
type textarea "**********"
click at [852, 490] on button "Add" at bounding box center [851, 493] width 48 height 27
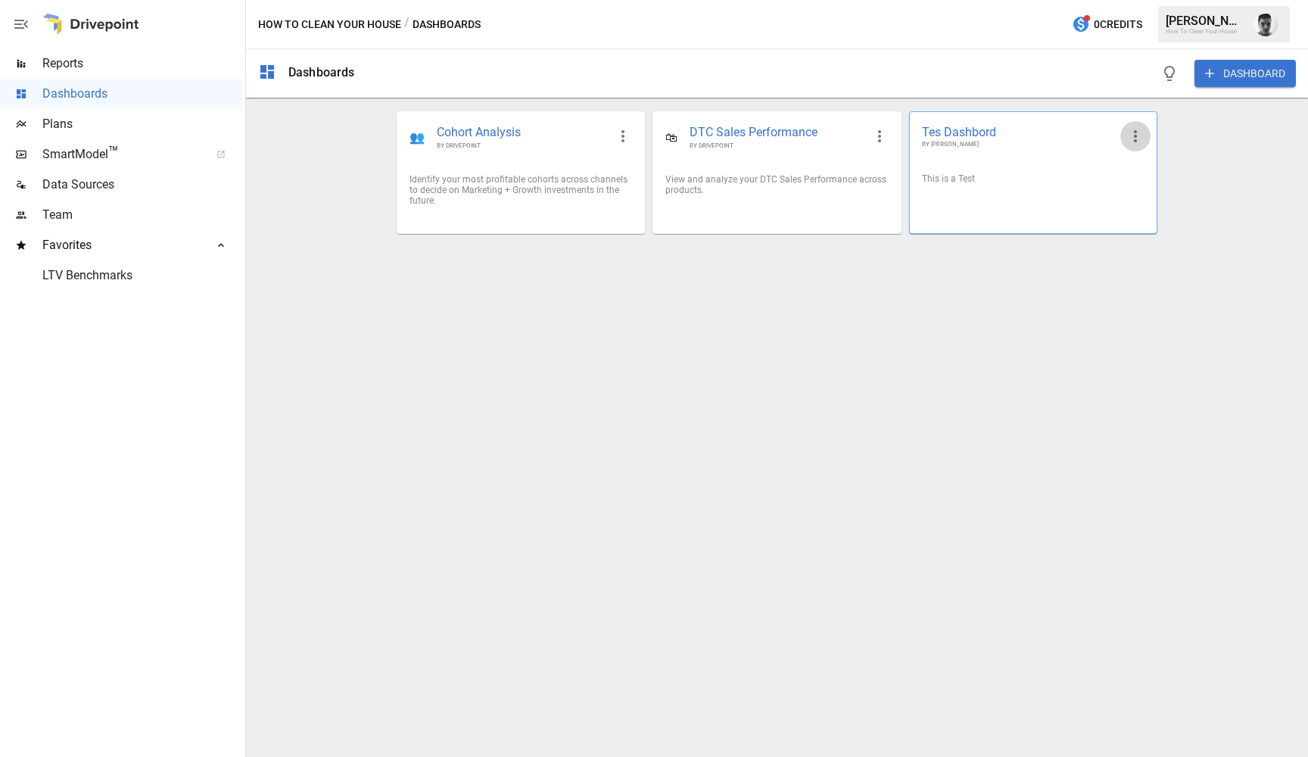
click at [1132, 140] on icon "button" at bounding box center [1136, 136] width 18 height 18
click at [1142, 170] on li "Edit" at bounding box center [1157, 172] width 75 height 30
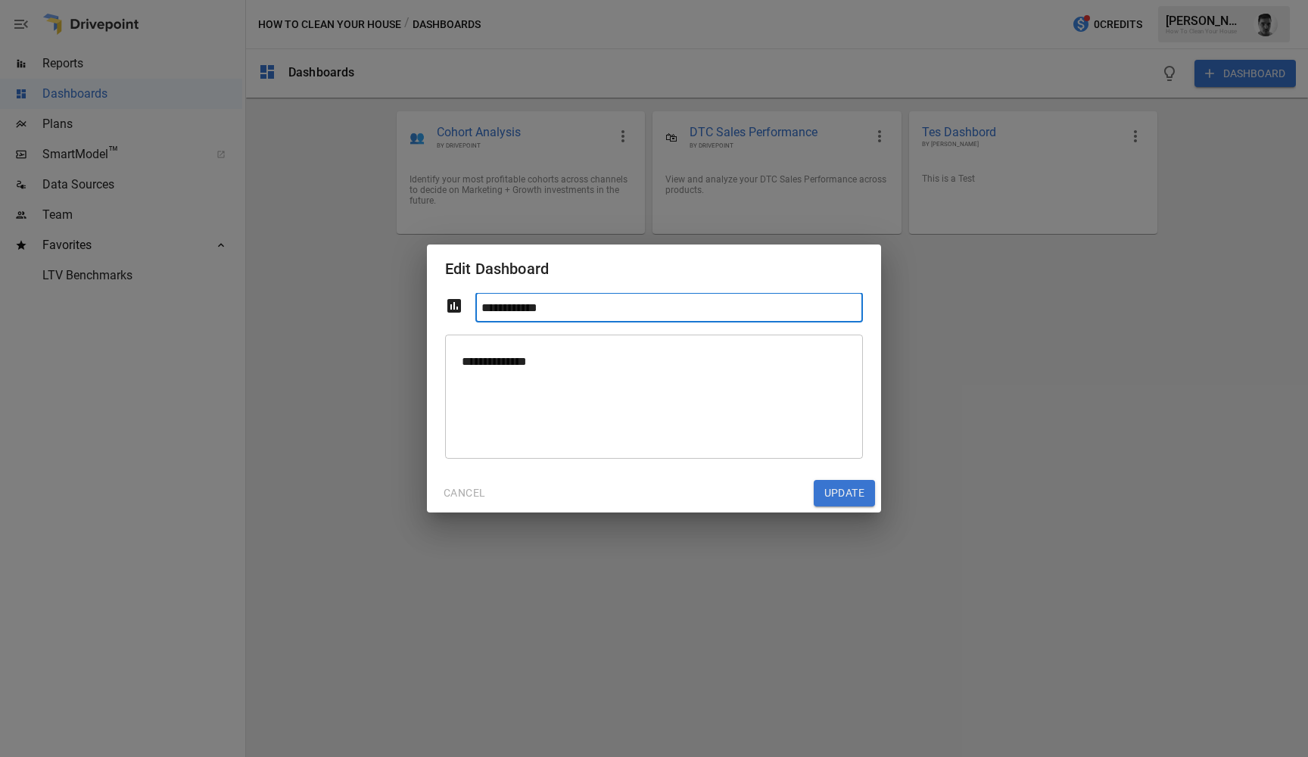
click at [469, 498] on button "CANCEL" at bounding box center [464, 493] width 63 height 27
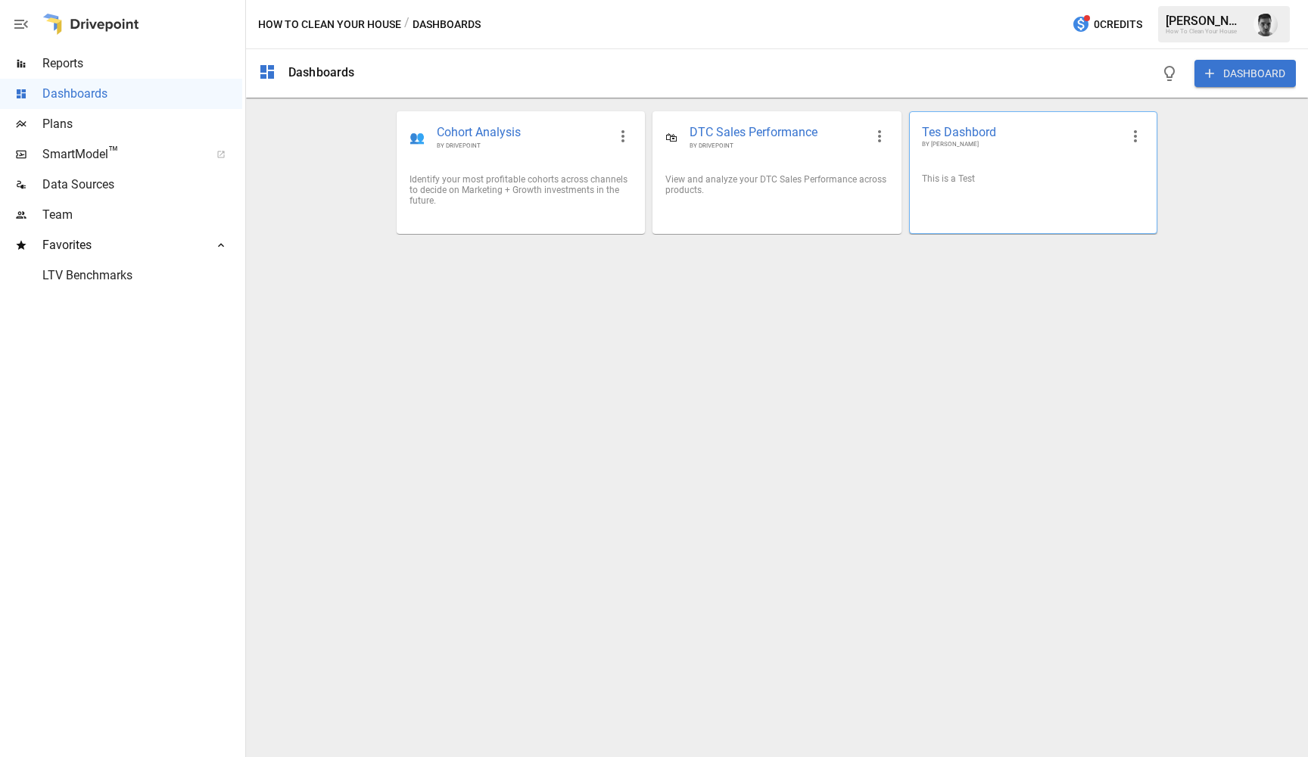
click at [1002, 160] on div "Tes Dashbord BY [PERSON_NAME]" at bounding box center [1033, 136] width 247 height 49
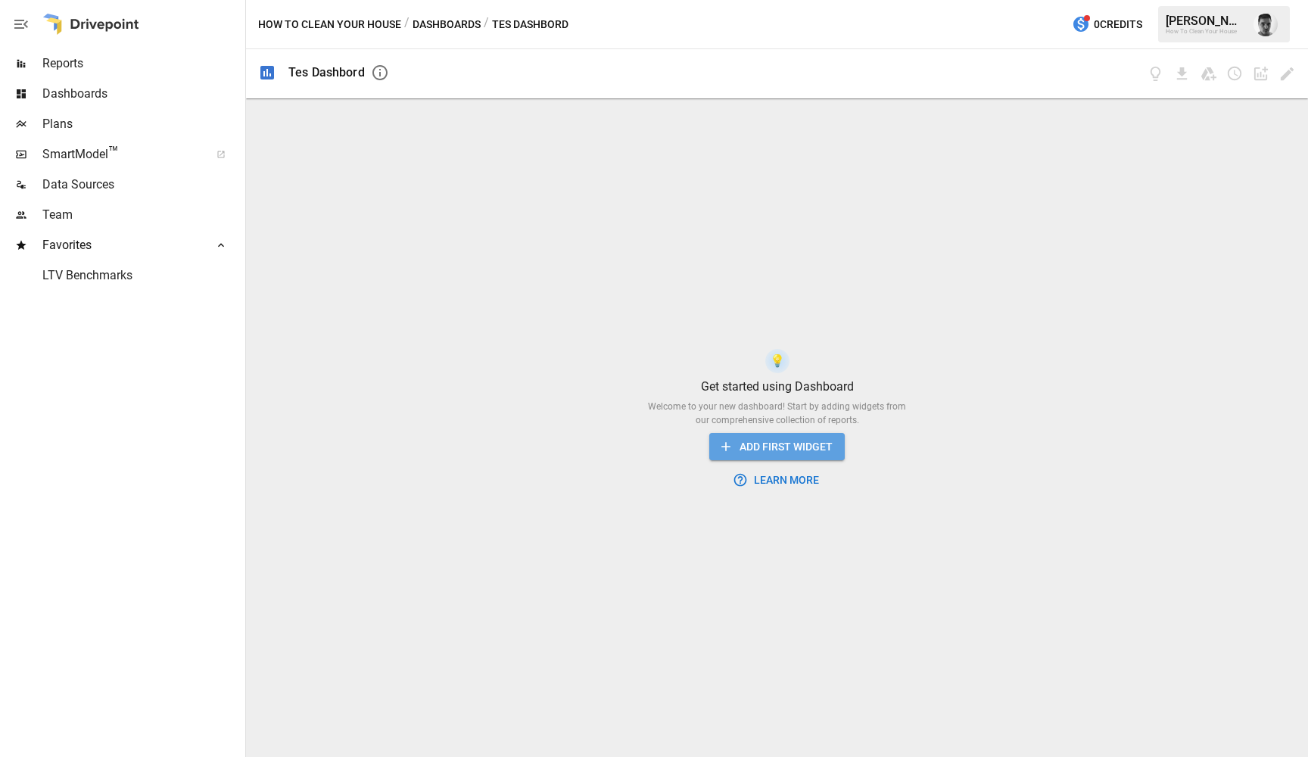
click at [802, 441] on button "ADD FIRST WIDGET" at bounding box center [777, 447] width 136 height 28
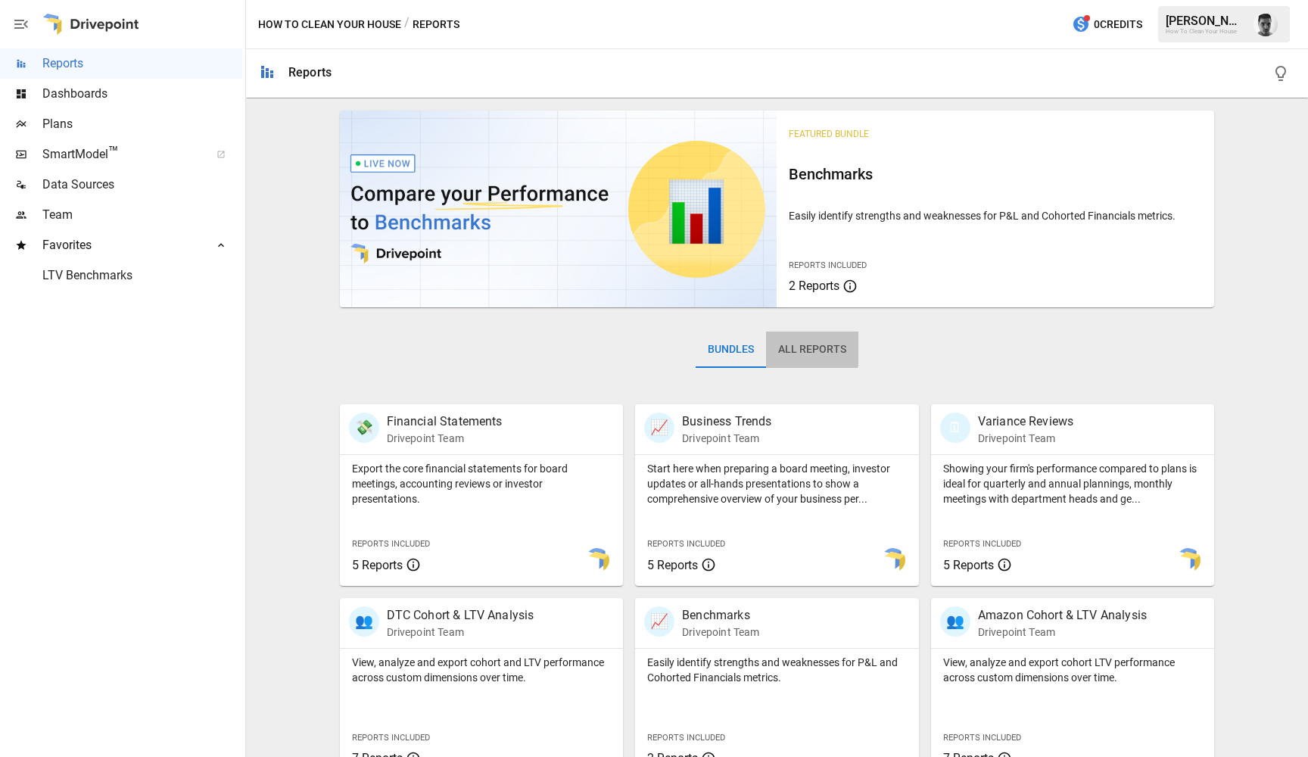
click at [794, 348] on button "All Reports" at bounding box center [812, 350] width 92 height 36
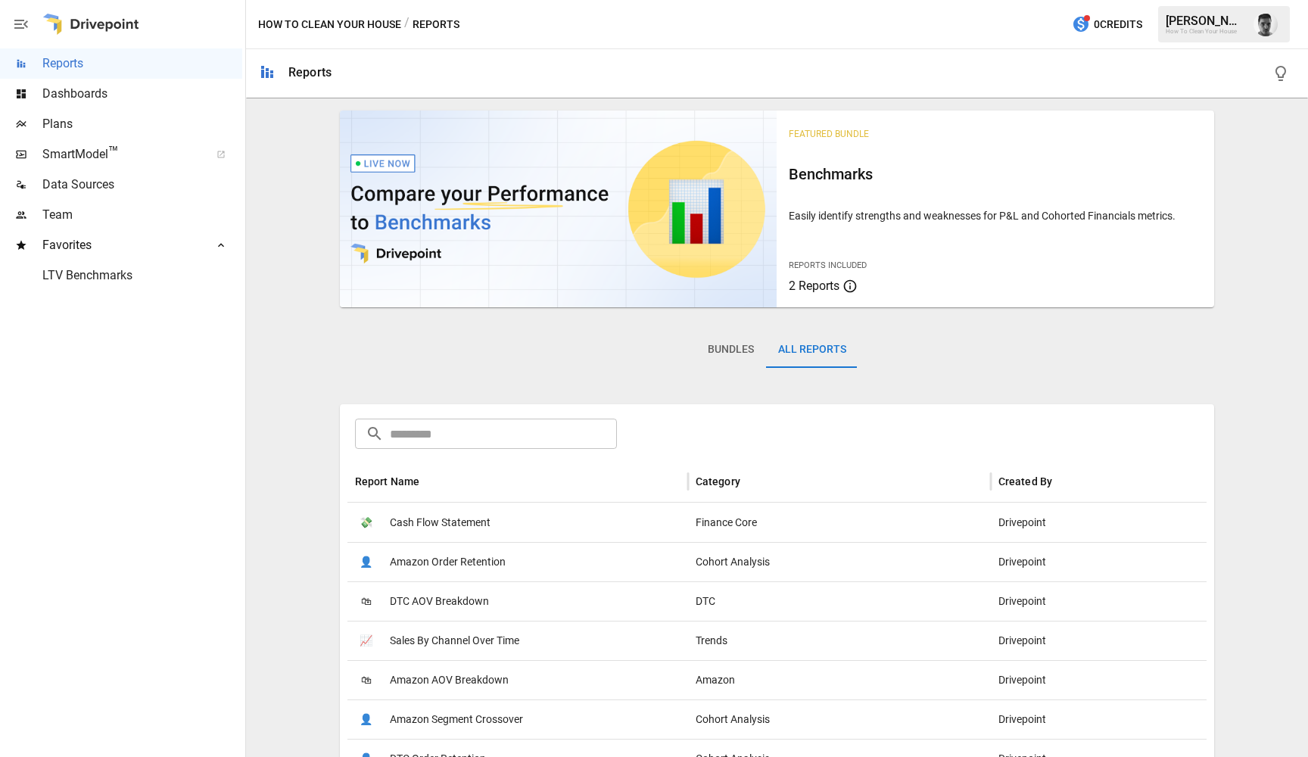
scroll to position [162, 0]
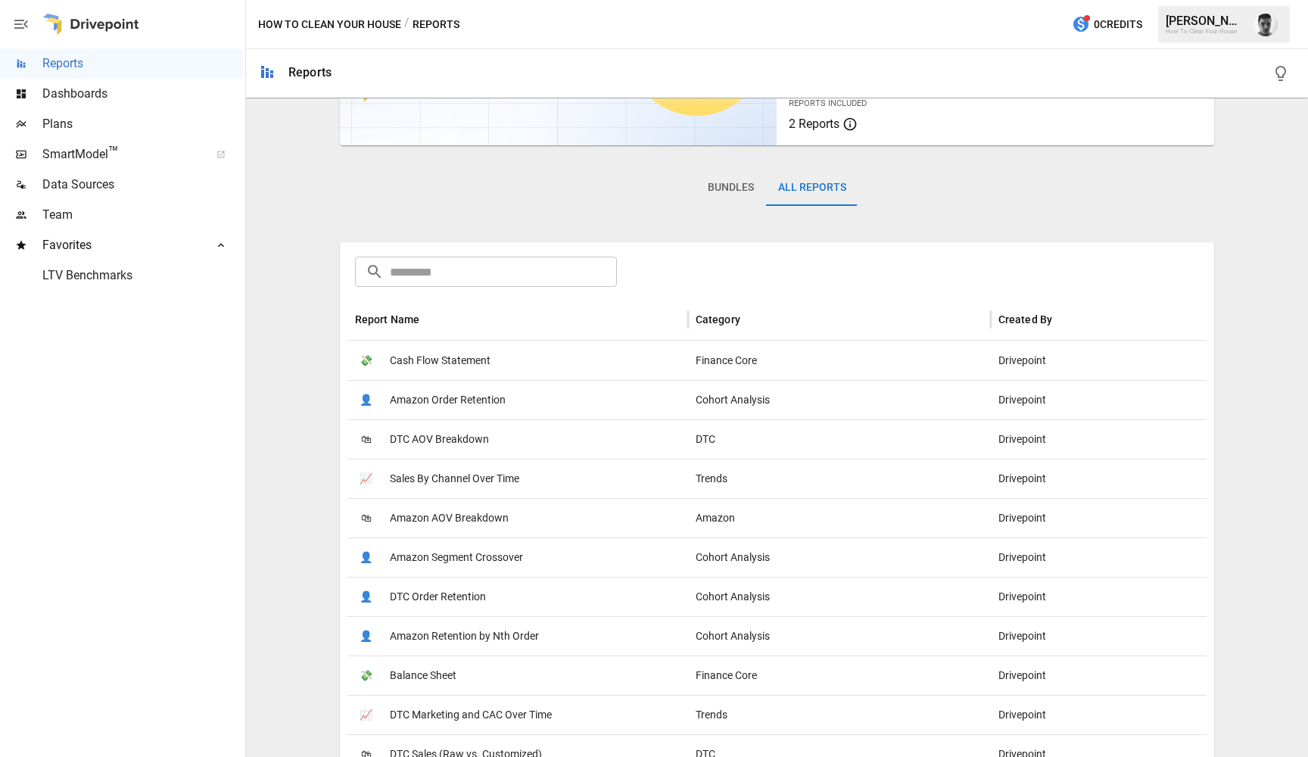
click at [824, 382] on div "Cohort Analysis" at bounding box center [839, 399] width 303 height 39
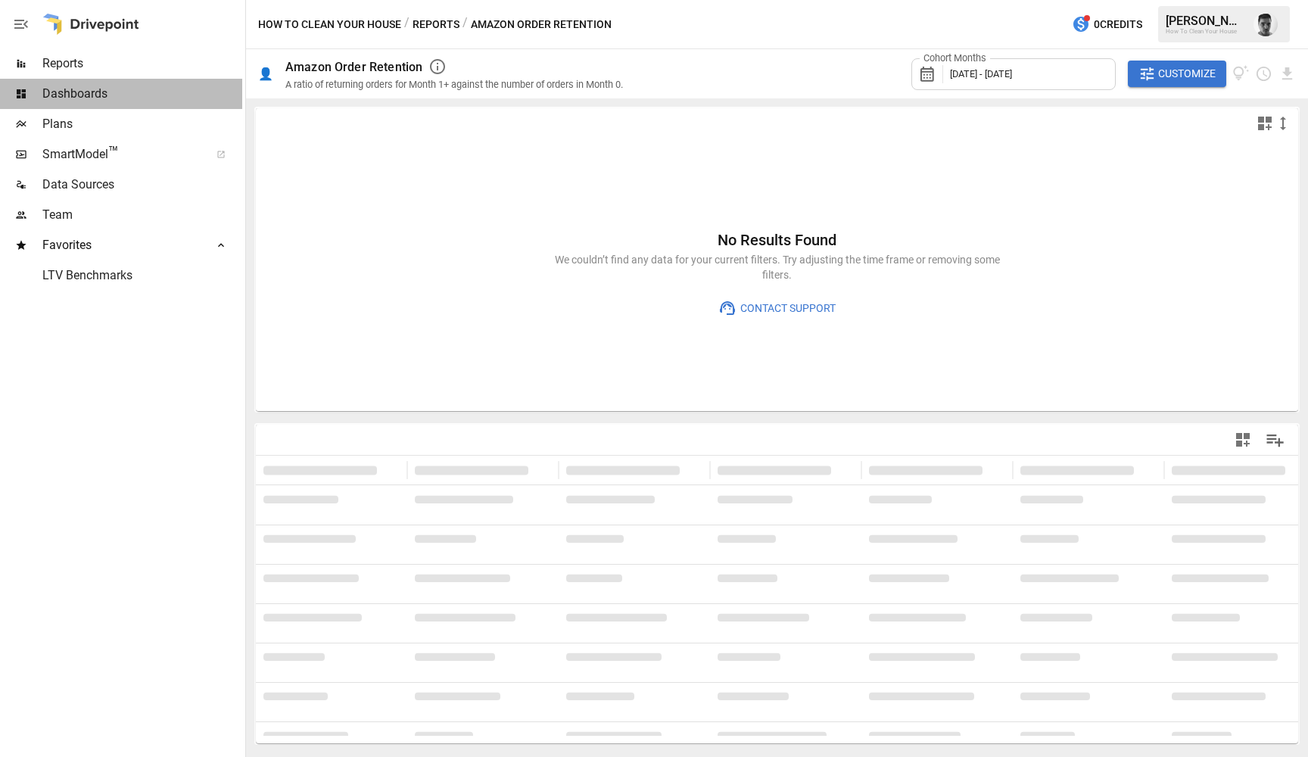
click at [90, 106] on div "Dashboards" at bounding box center [121, 94] width 242 height 30
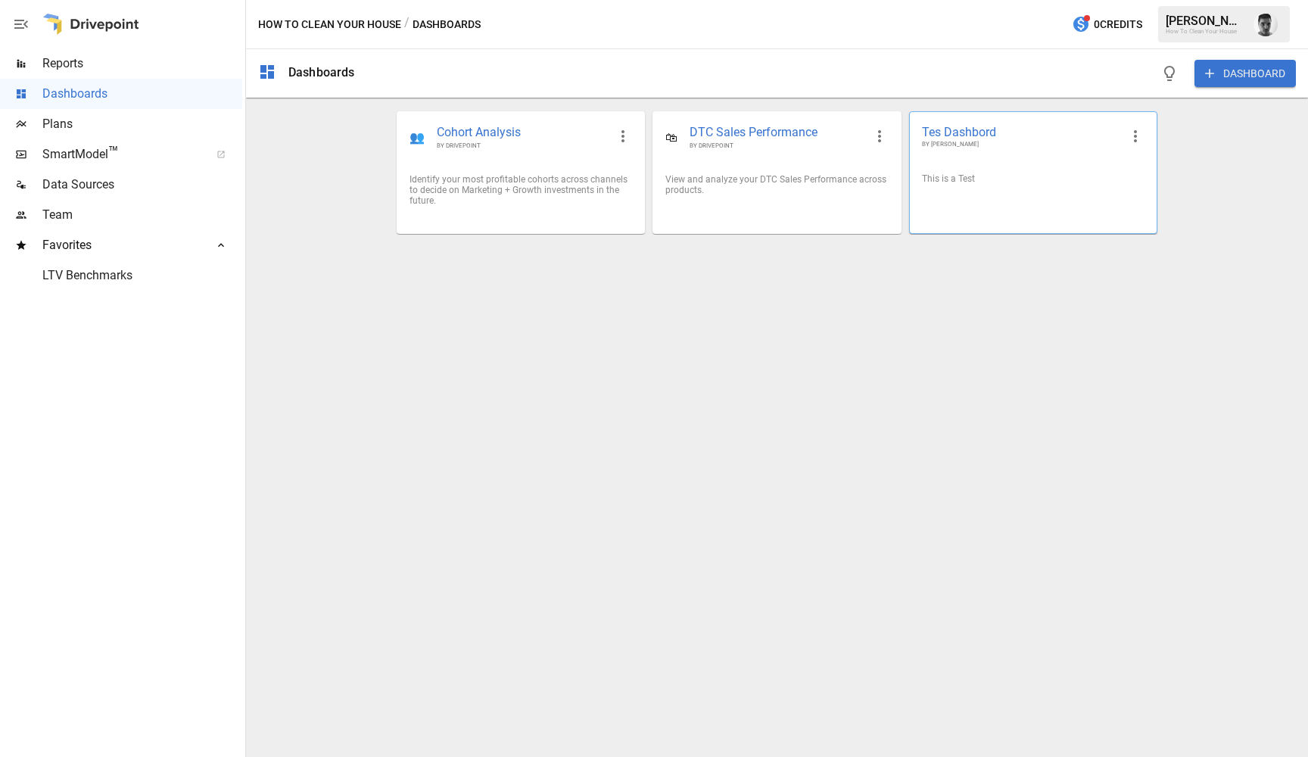
click at [993, 180] on div "This is a Test" at bounding box center [1033, 178] width 223 height 11
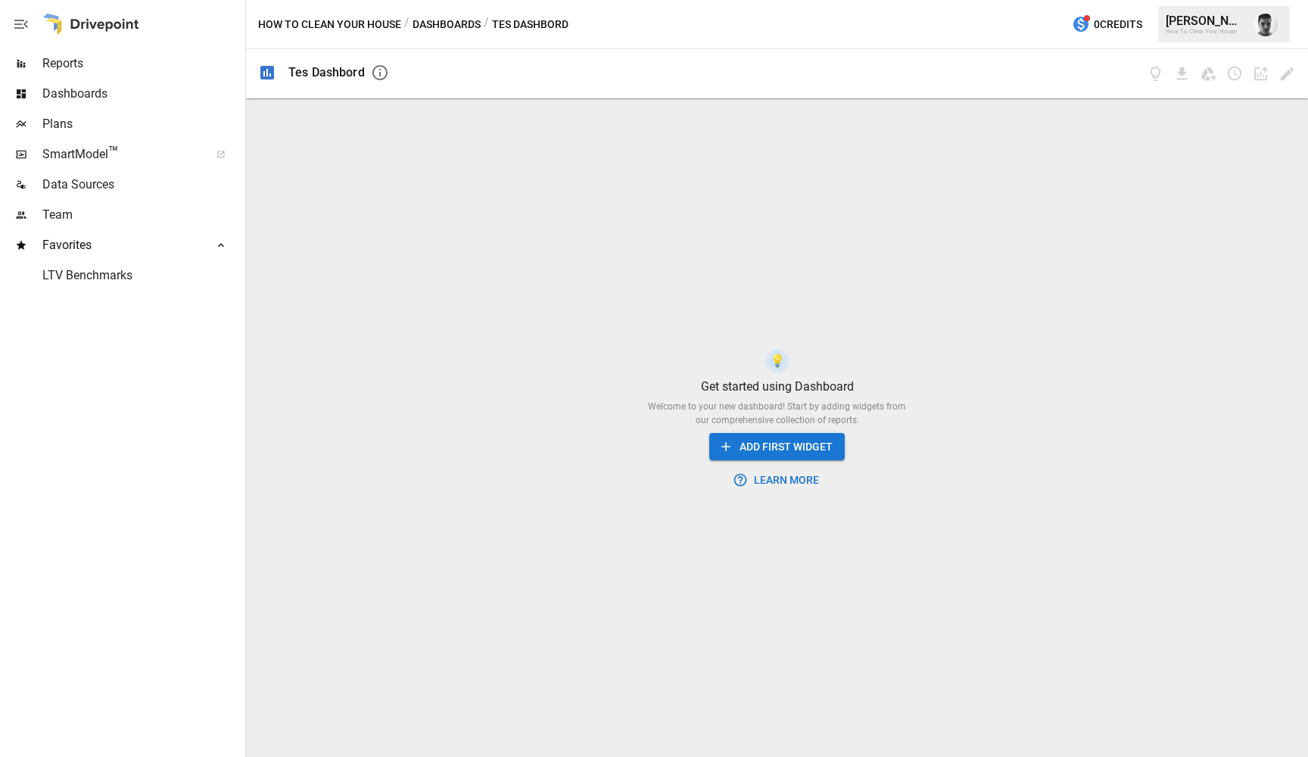
click at [800, 454] on button "ADD FIRST WIDGET" at bounding box center [777, 447] width 136 height 28
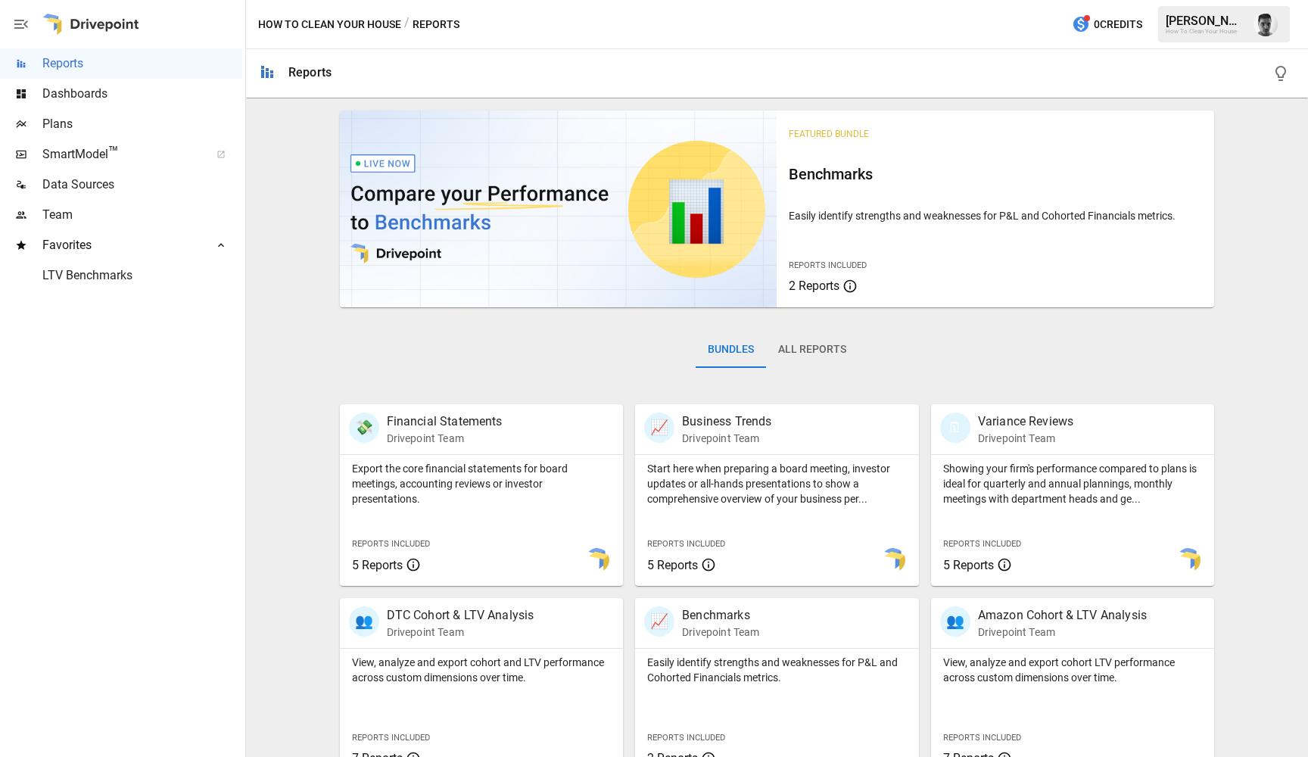
click at [128, 97] on span "Dashboards" at bounding box center [142, 94] width 200 height 18
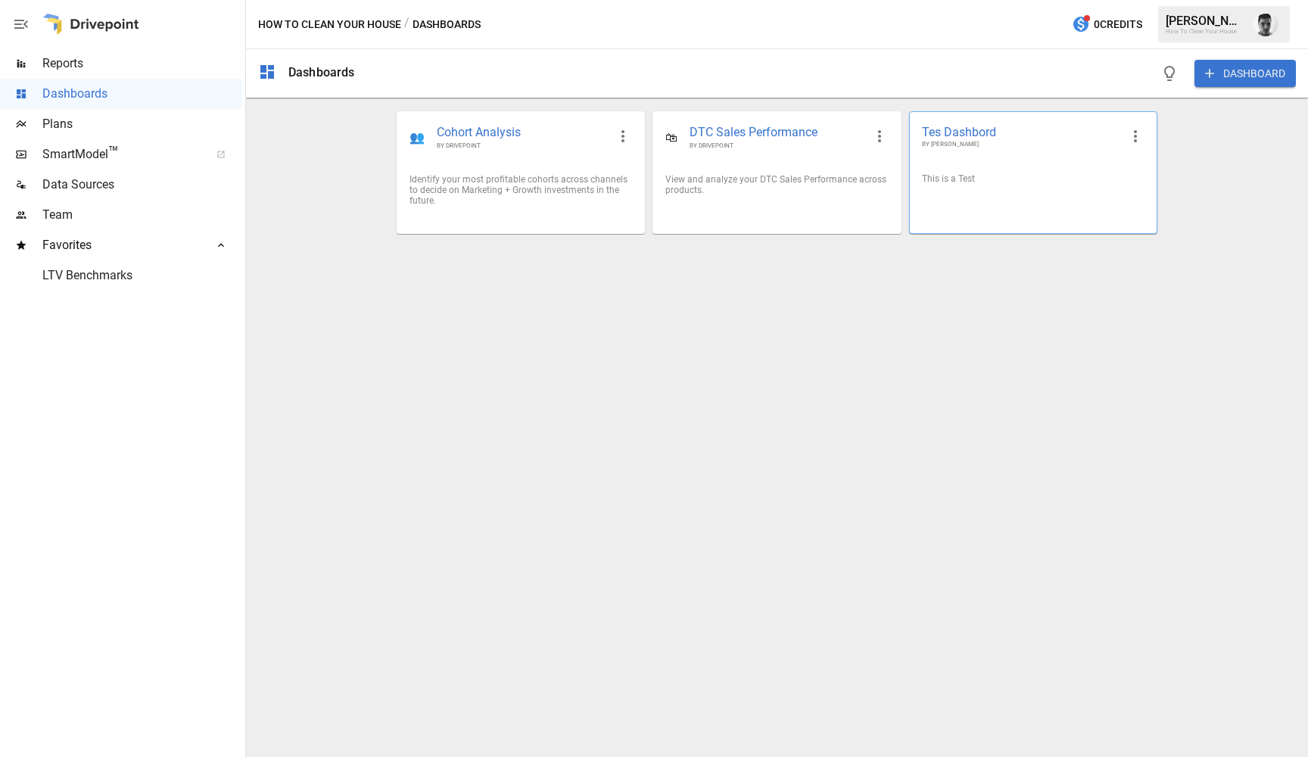
click at [970, 204] on div at bounding box center [1033, 202] width 247 height 12
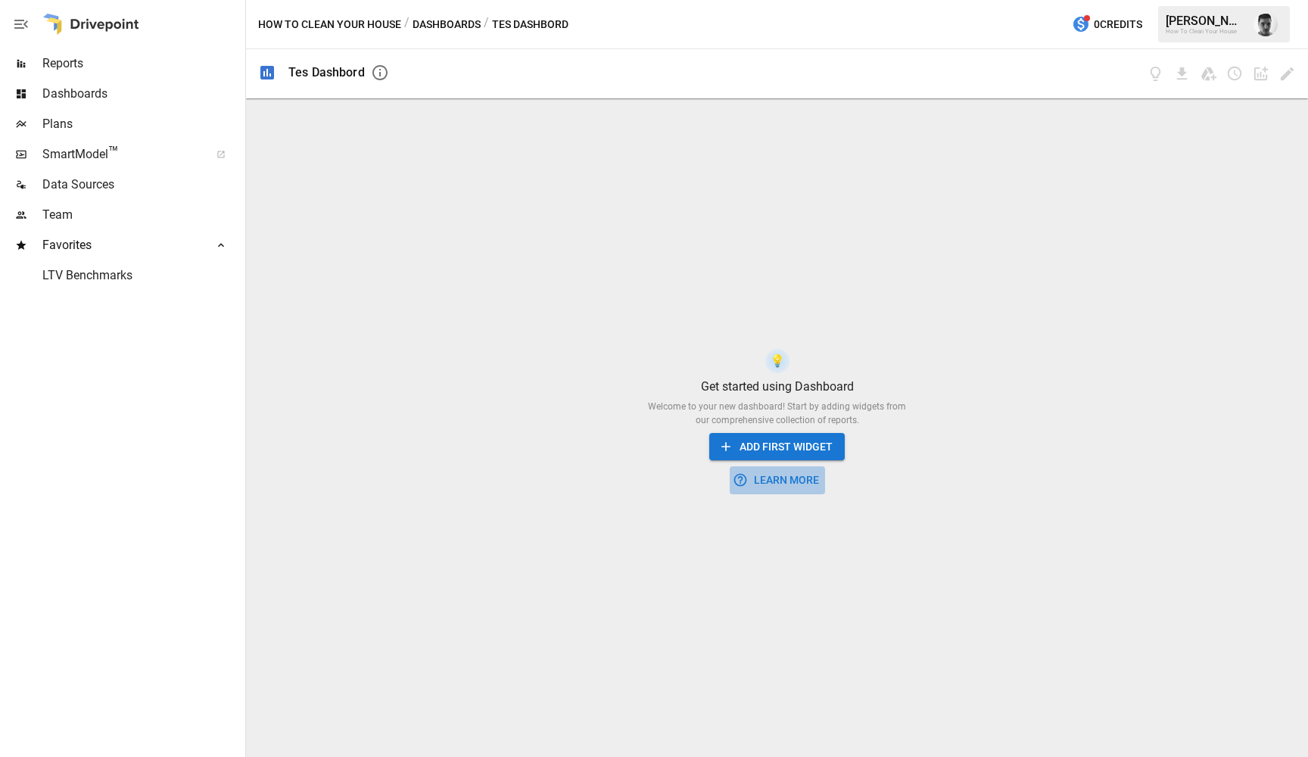
click at [771, 485] on button "Learn More" at bounding box center [777, 480] width 95 height 28
click at [386, 71] on icon "button" at bounding box center [379, 72] width 15 height 15
click at [379, 71] on icon "button" at bounding box center [380, 73] width 18 height 18
click at [285, 75] on div "Tes Dashbord This is a Test" at bounding box center [777, 73] width 1062 height 49
click at [297, 75] on div "Tes Dashbord" at bounding box center [326, 72] width 76 height 14
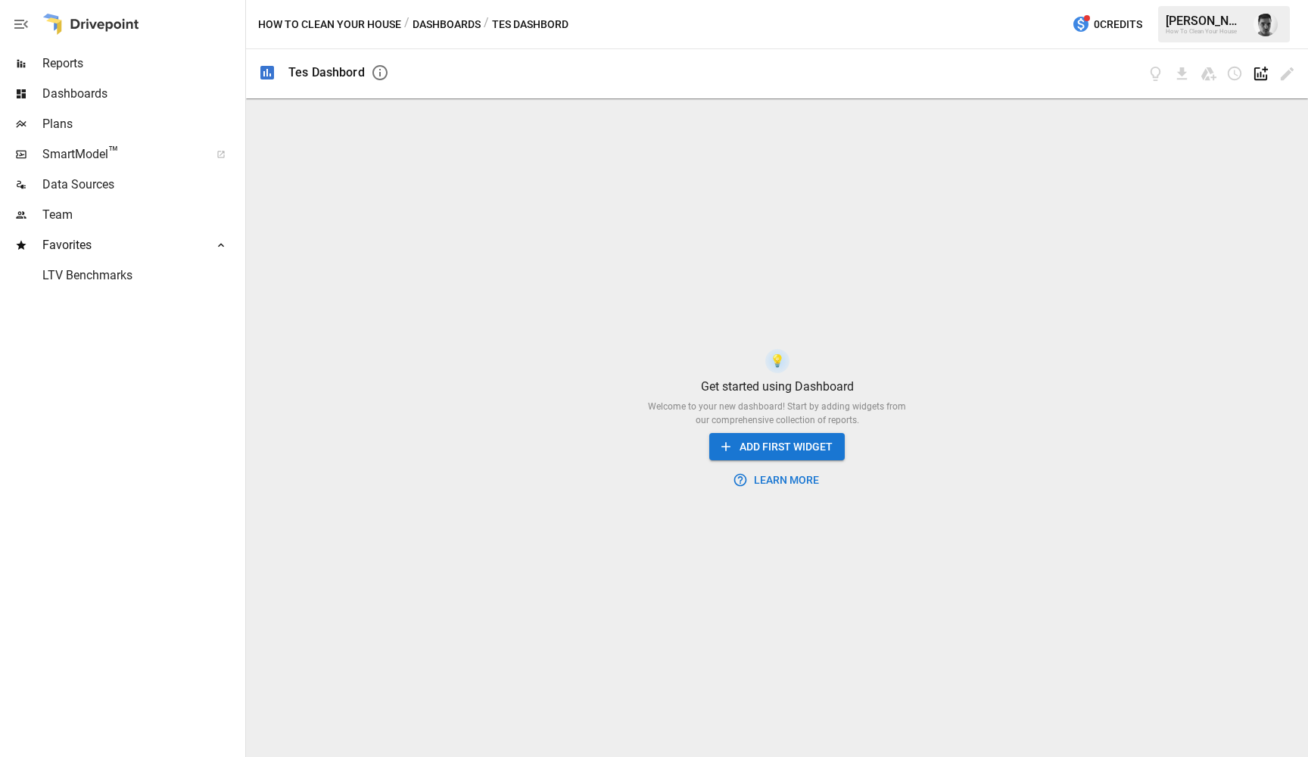
click at [1259, 68] on icon "Add widget" at bounding box center [1262, 74] width 14 height 14
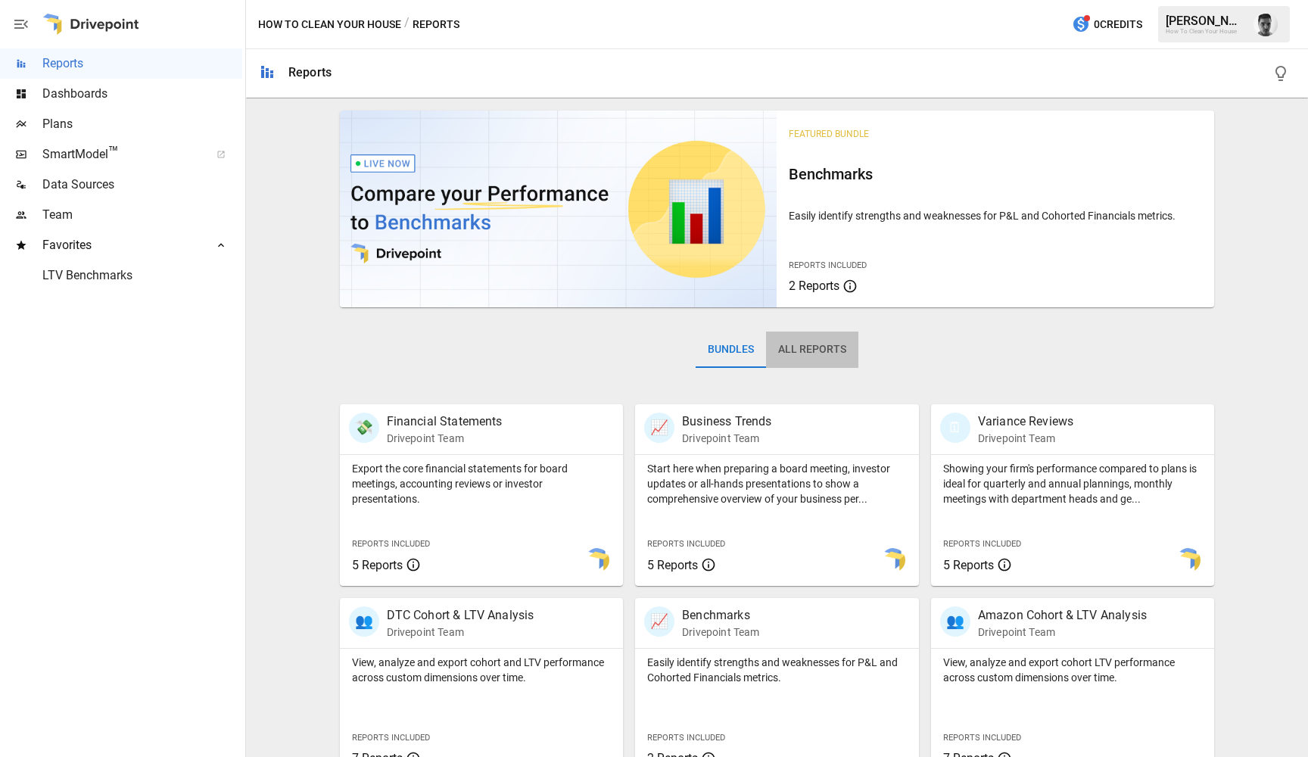
click at [793, 344] on button "All Reports" at bounding box center [812, 350] width 92 height 36
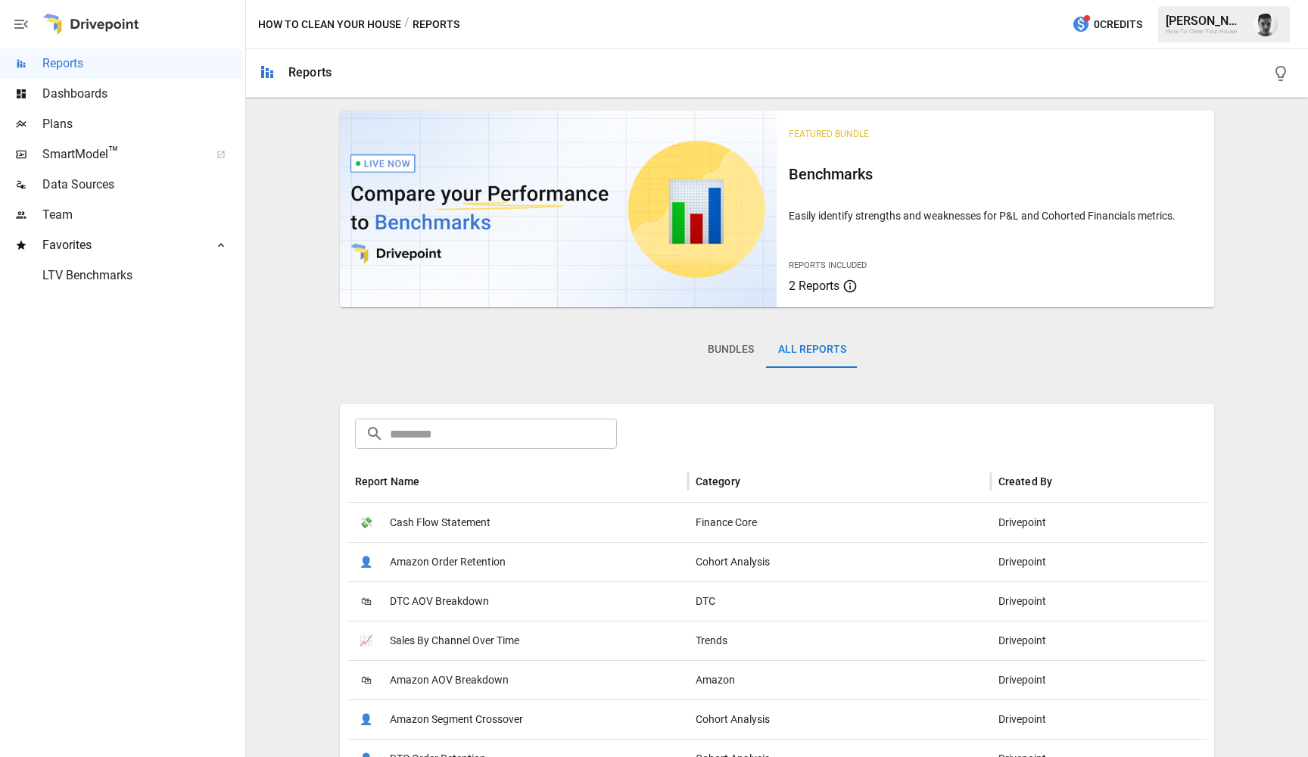
scroll to position [235, 0]
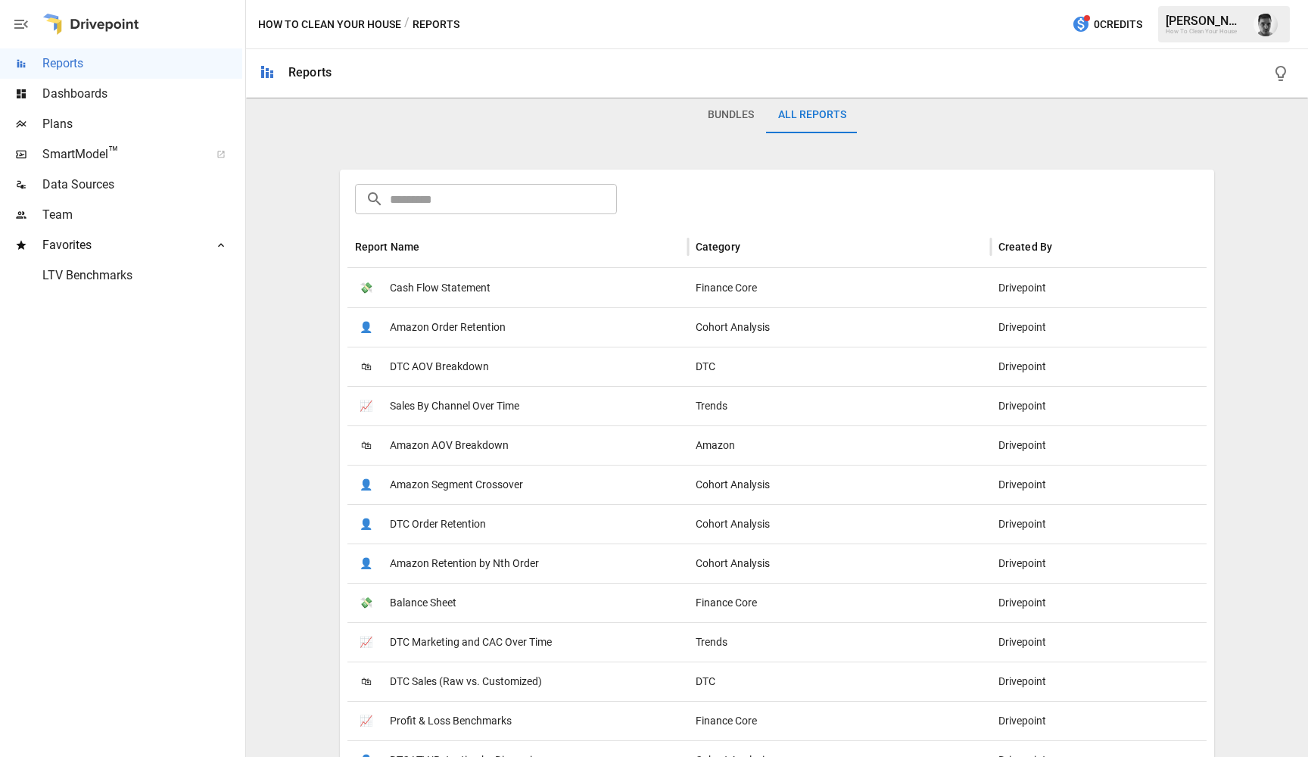
click at [728, 286] on div "Finance Core" at bounding box center [839, 287] width 303 height 39
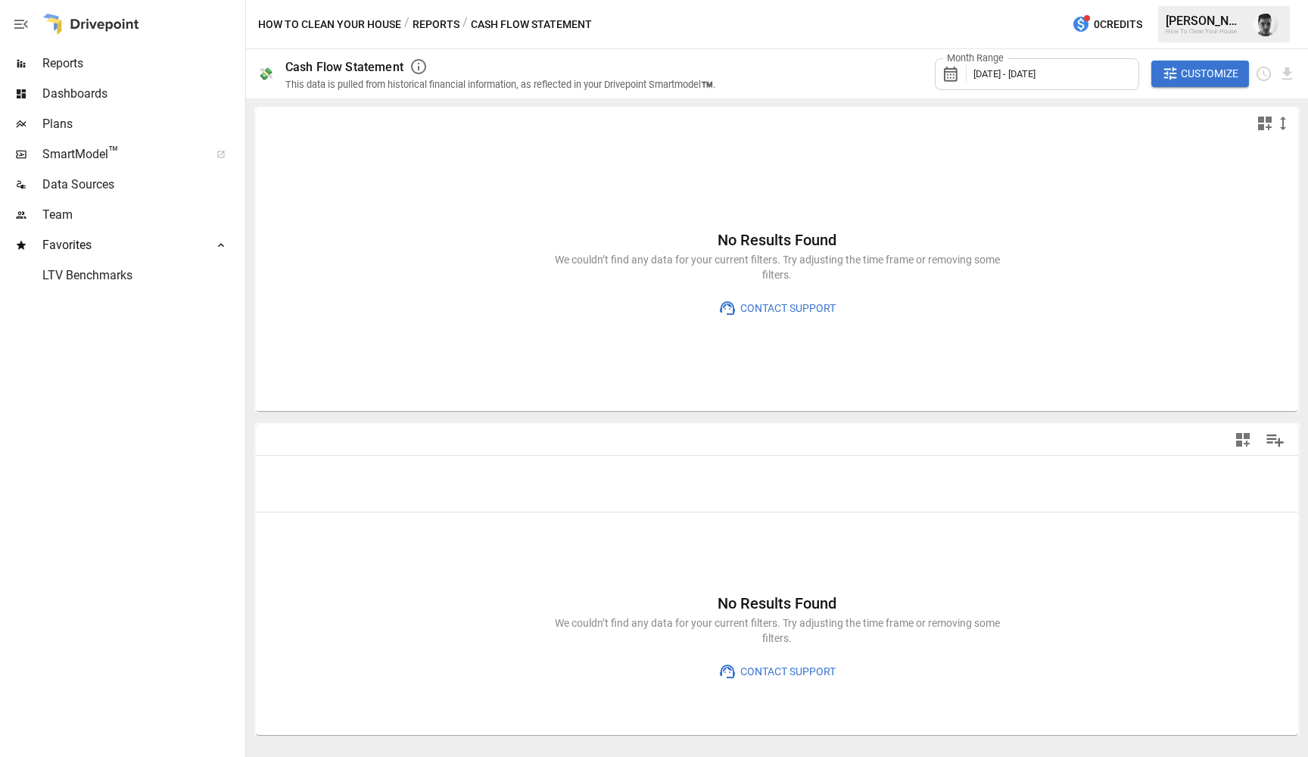
type input "**********"
click at [1282, 122] on icon "button" at bounding box center [1283, 123] width 18 height 18
click at [1260, 207] on li "Large" at bounding box center [1262, 214] width 68 height 30
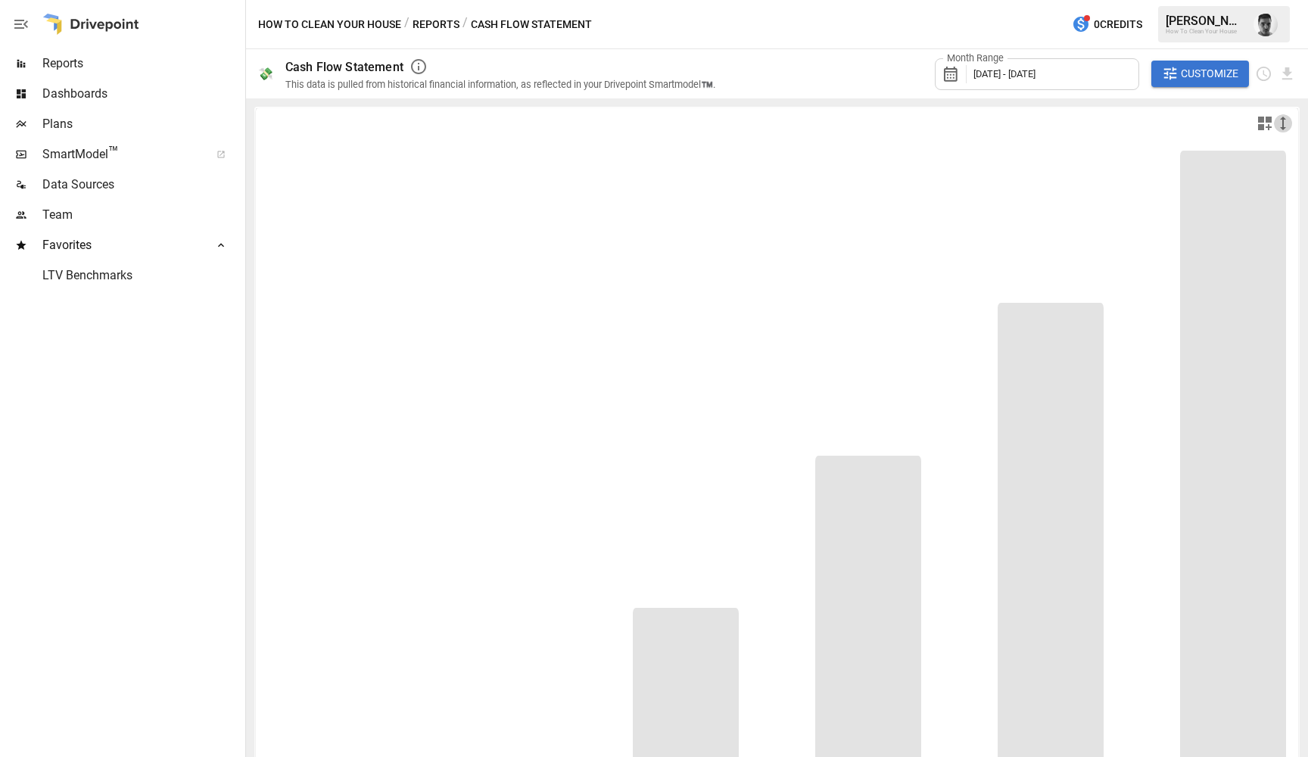
click at [1279, 120] on icon "button" at bounding box center [1283, 123] width 18 height 18
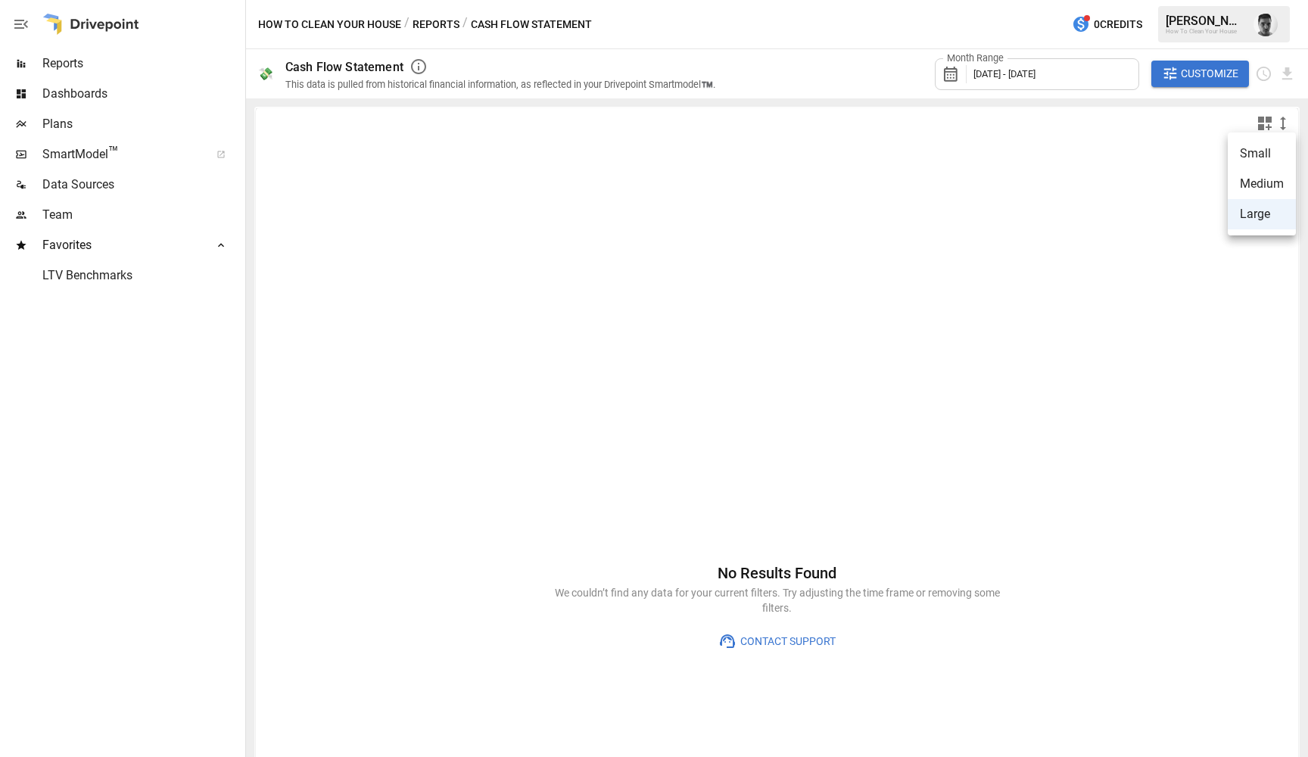
click at [1261, 148] on li "Small" at bounding box center [1262, 154] width 68 height 30
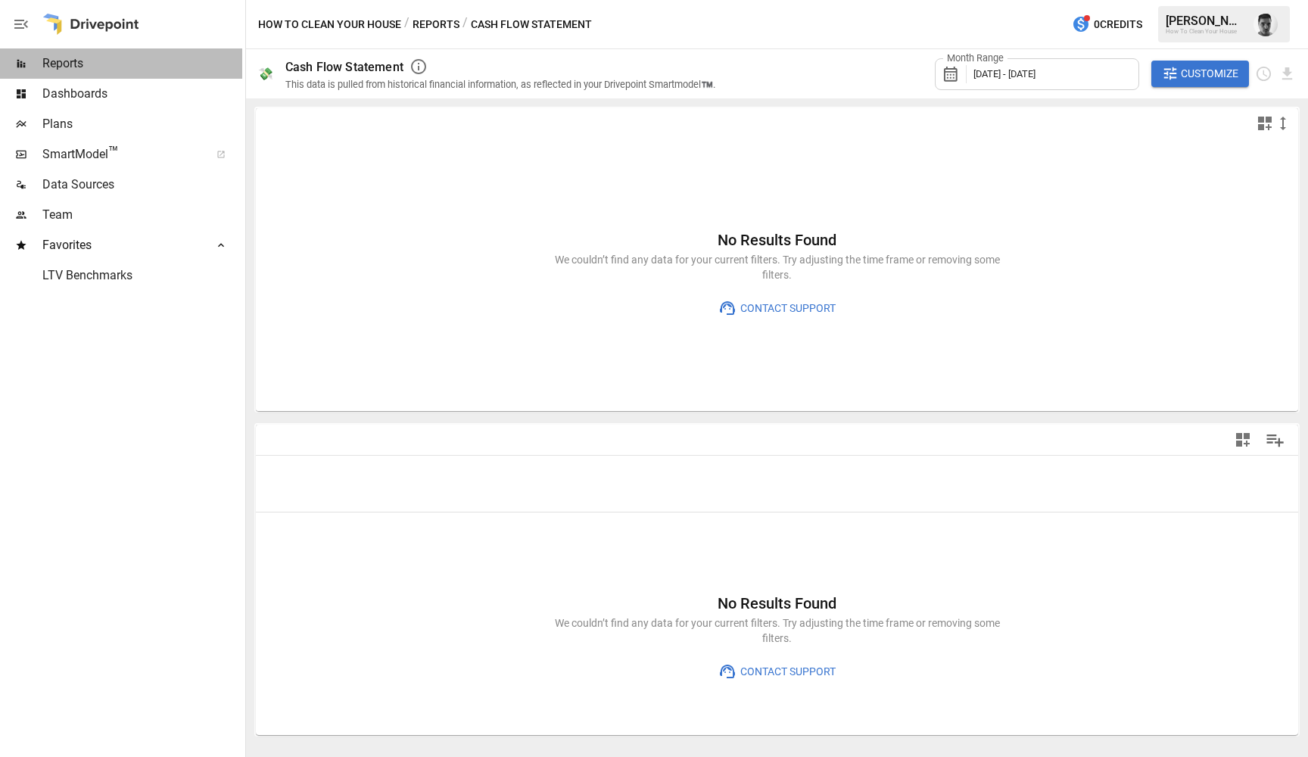
click at [55, 64] on span "Reports" at bounding box center [142, 64] width 200 height 18
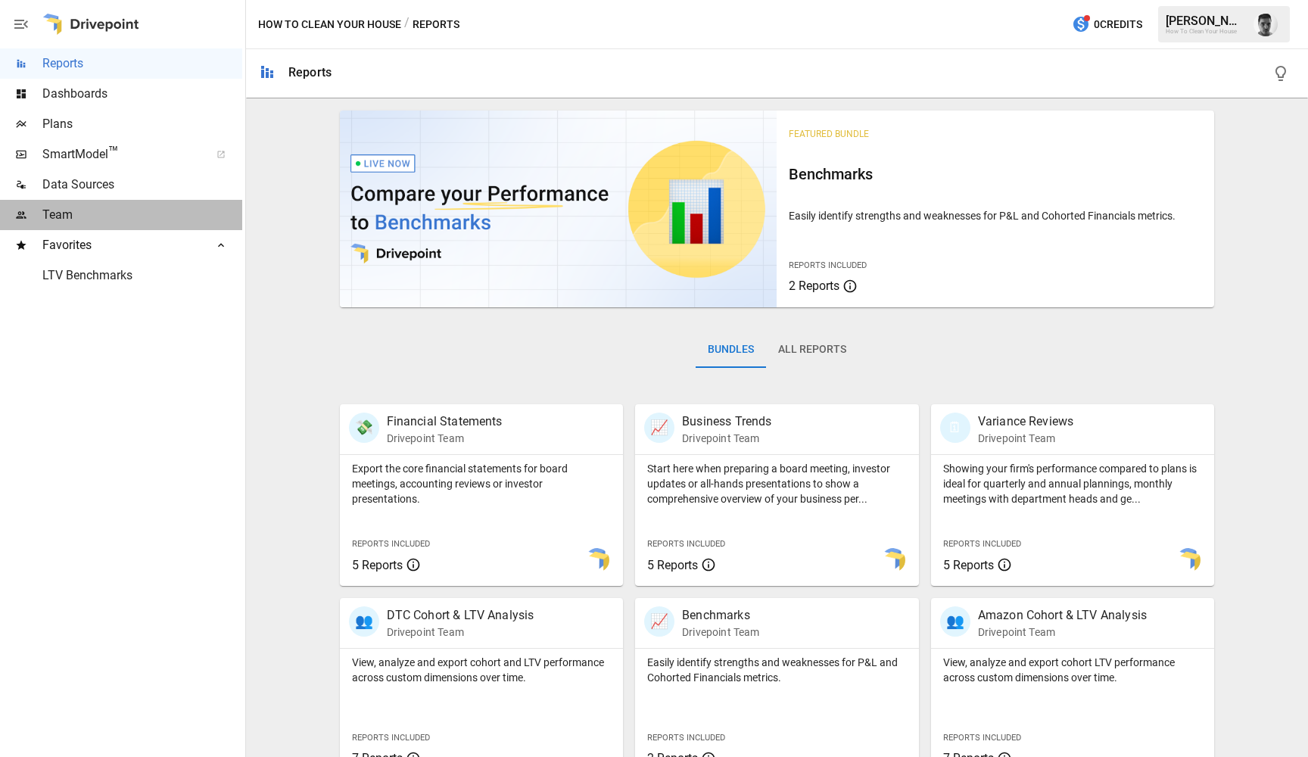
click at [98, 214] on span "Team" at bounding box center [142, 215] width 200 height 18
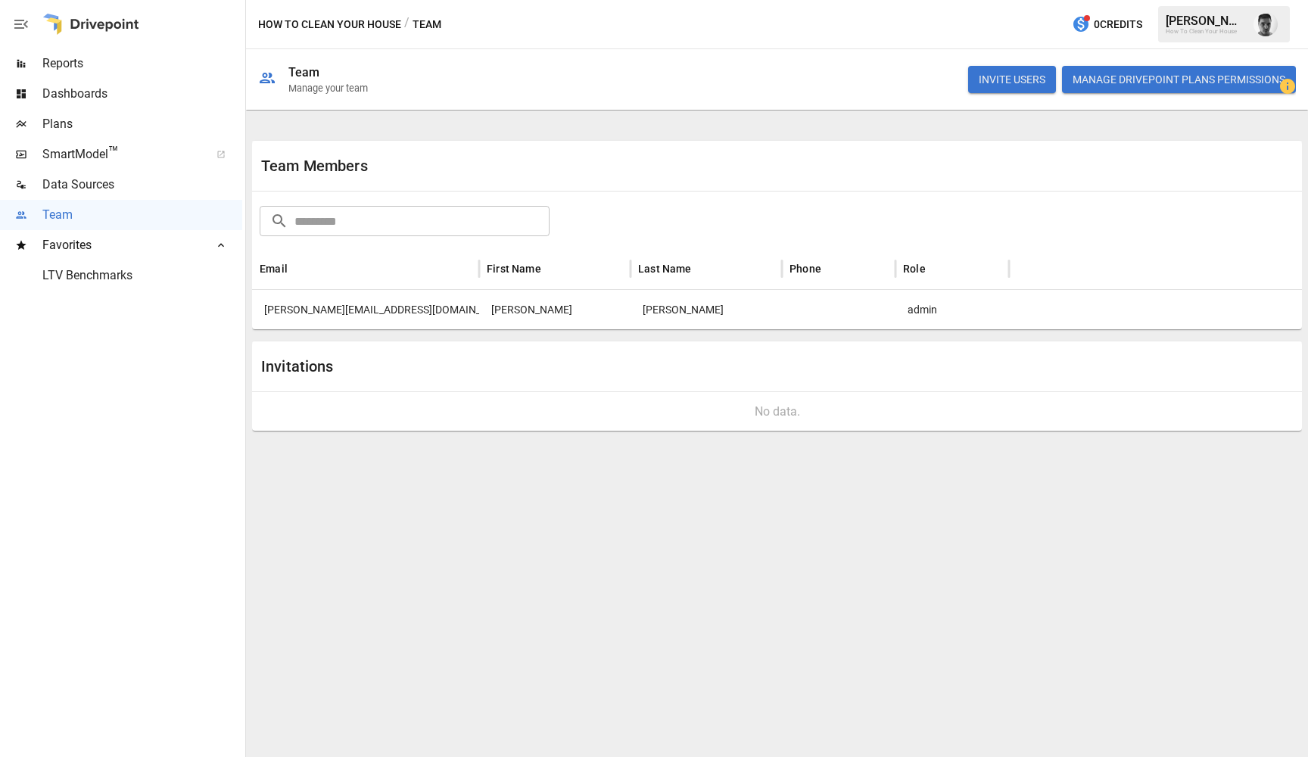
click at [127, 191] on span "Data Sources" at bounding box center [142, 185] width 200 height 18
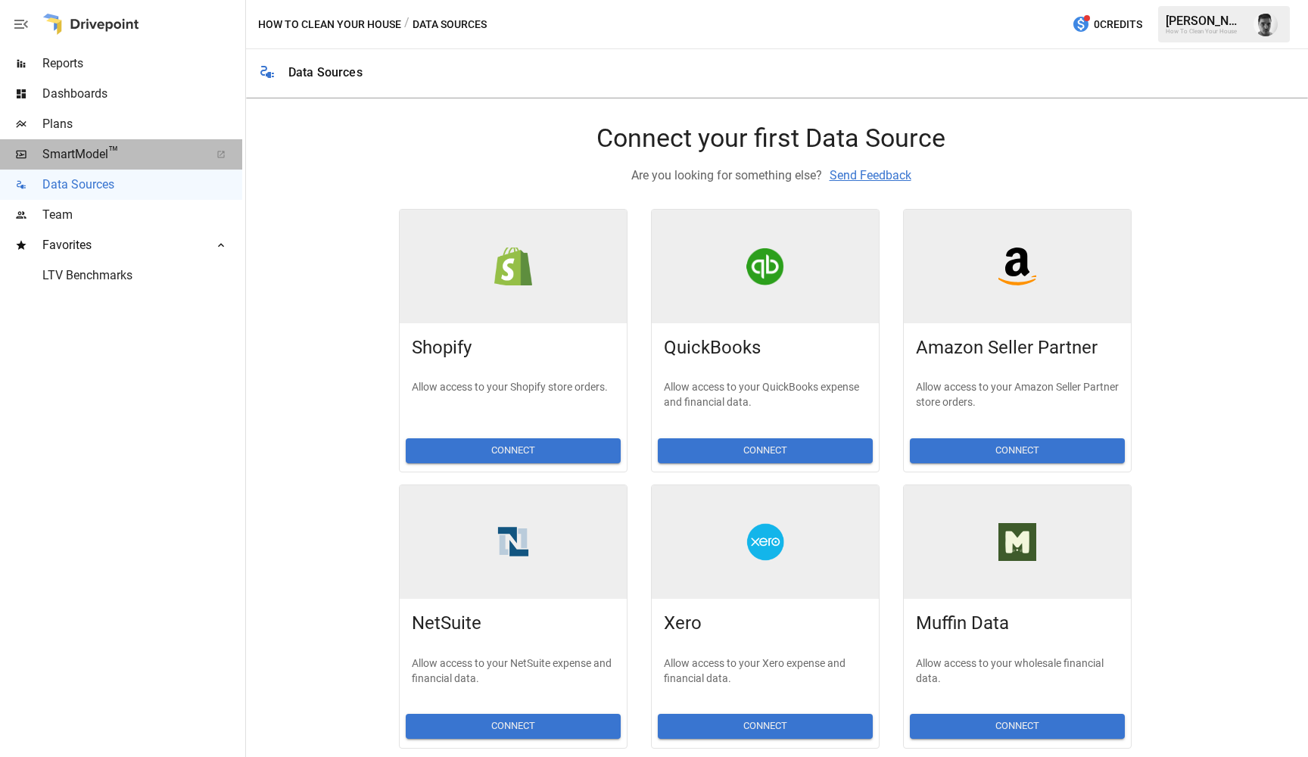
click at [116, 151] on span "™" at bounding box center [113, 152] width 11 height 19
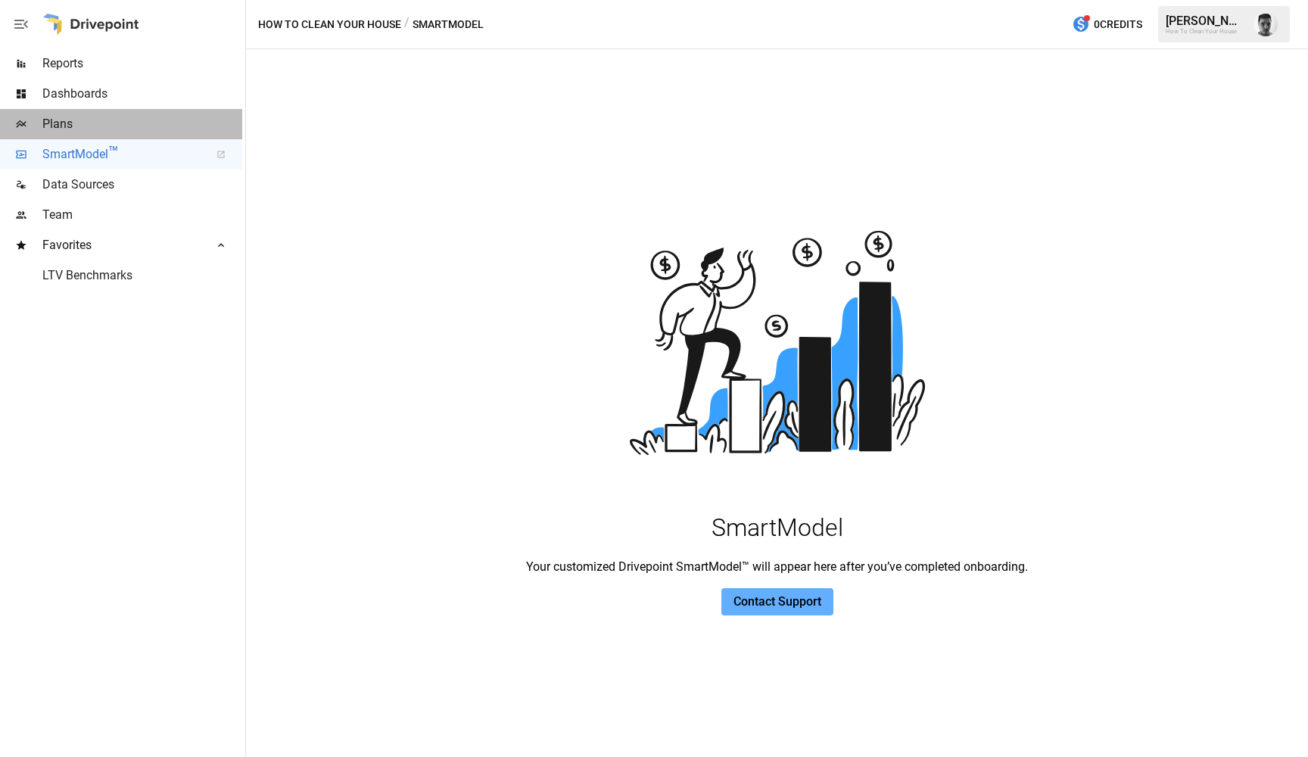
click at [87, 124] on span "Plans" at bounding box center [142, 124] width 200 height 18
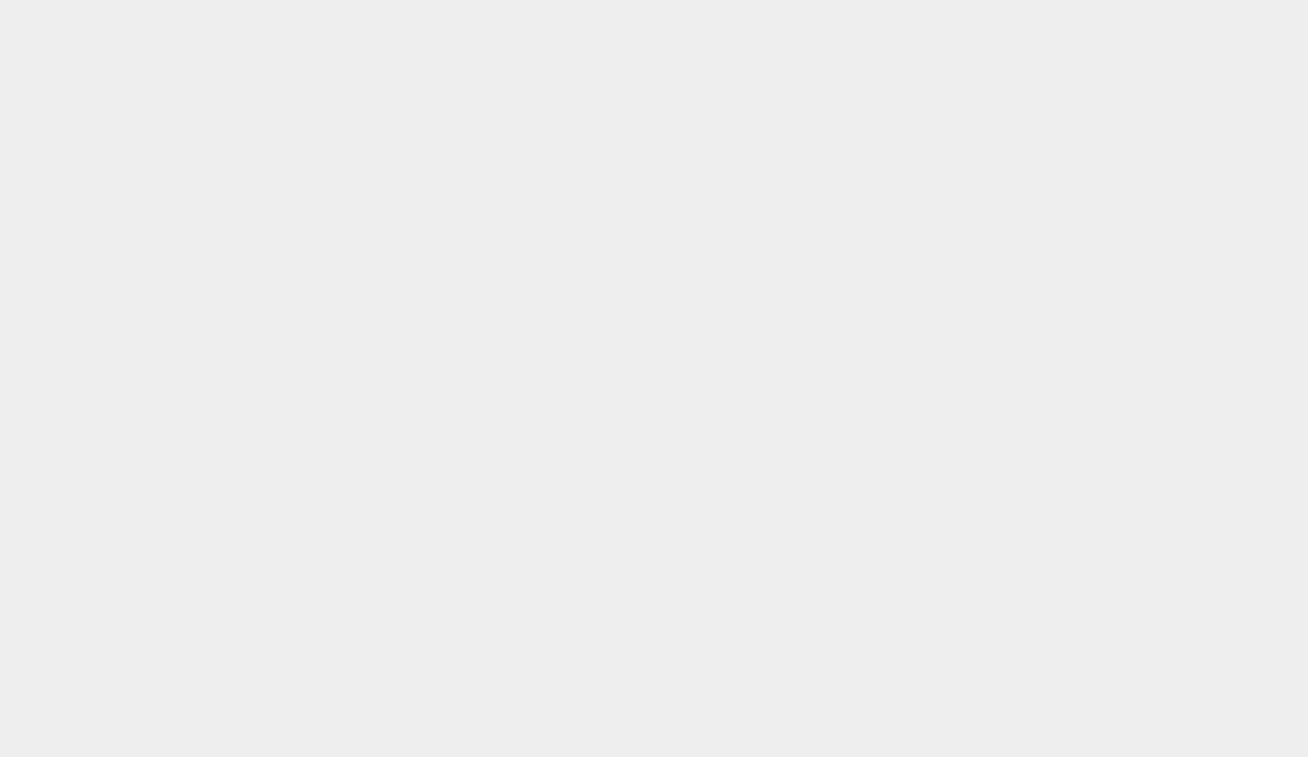
click at [63, 0] on html at bounding box center [654, 0] width 1308 height 0
click at [401, 0] on html at bounding box center [654, 0] width 1308 height 0
click at [369, 0] on html at bounding box center [654, 0] width 1308 height 0
